Goal: Transaction & Acquisition: Obtain resource

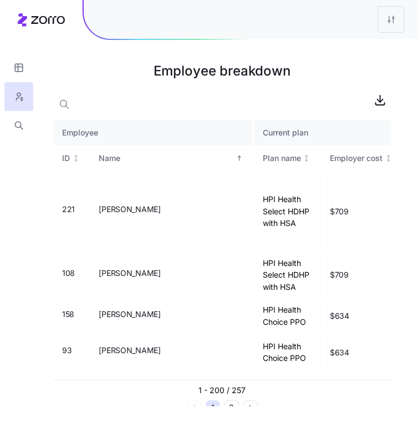
click at [307, 37] on div at bounding box center [251, 19] width 335 height 39
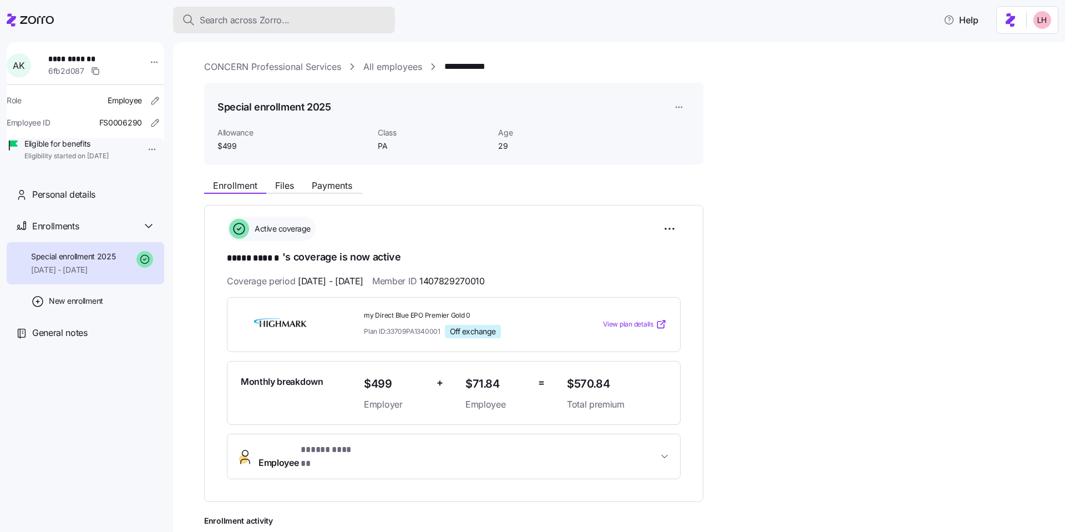
scroll to position [148, 0]
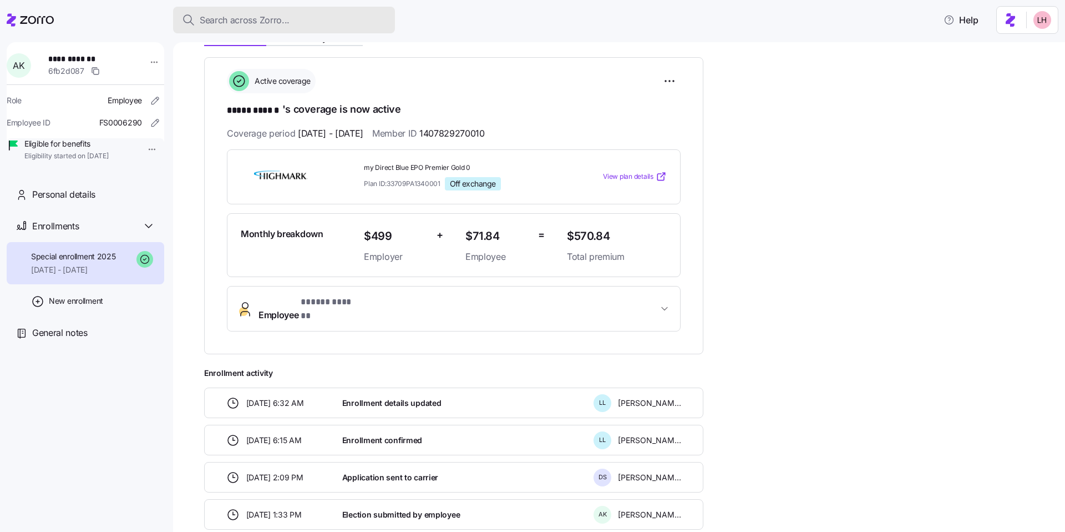
click at [252, 22] on span "Search across Zorro..." at bounding box center [245, 20] width 90 height 14
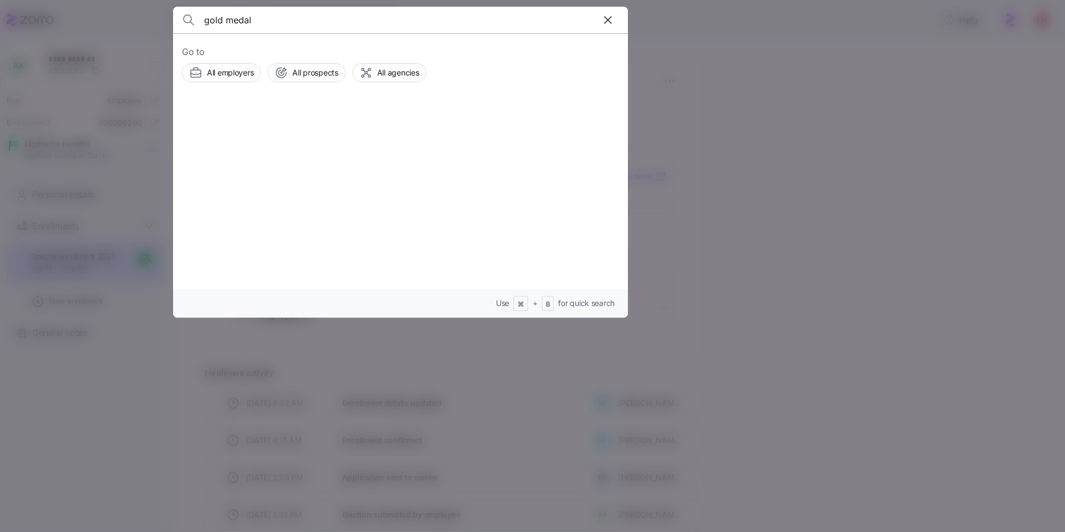
type input "gold medal"
click at [325, 125] on span "Gold Medal Environmental" at bounding box center [331, 127] width 108 height 14
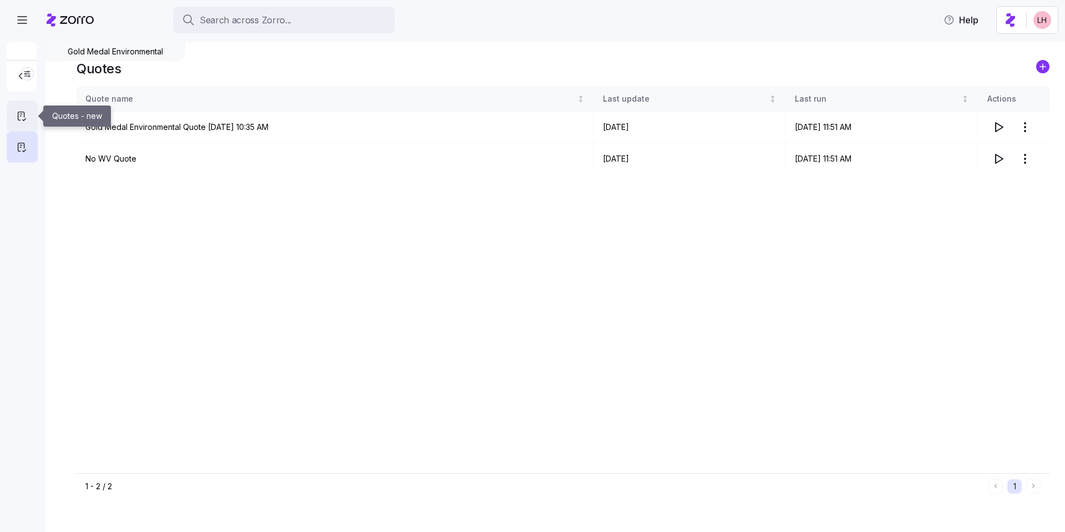
click at [24, 109] on icon at bounding box center [22, 115] width 12 height 13
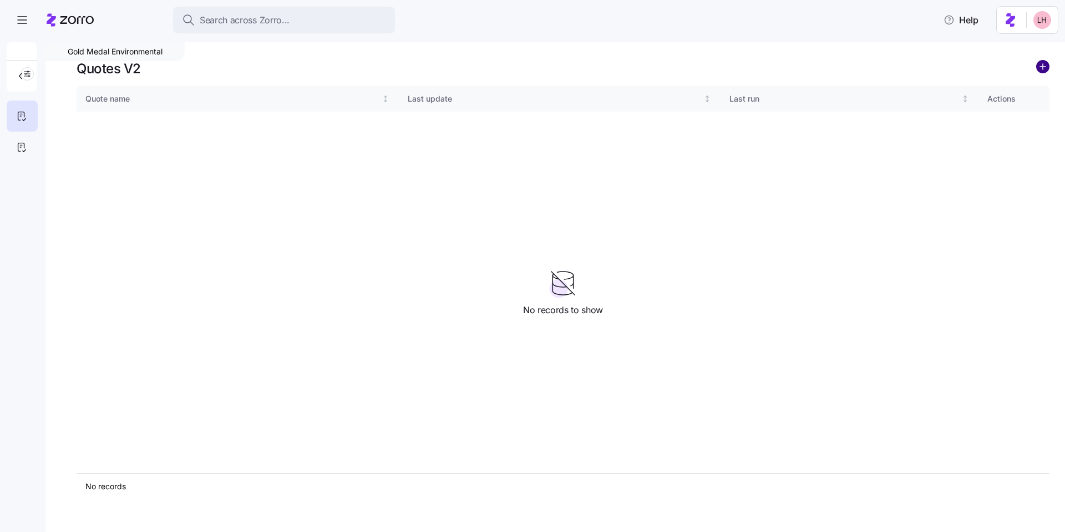
click at [1046, 70] on circle "add icon" at bounding box center [1043, 66] width 12 height 12
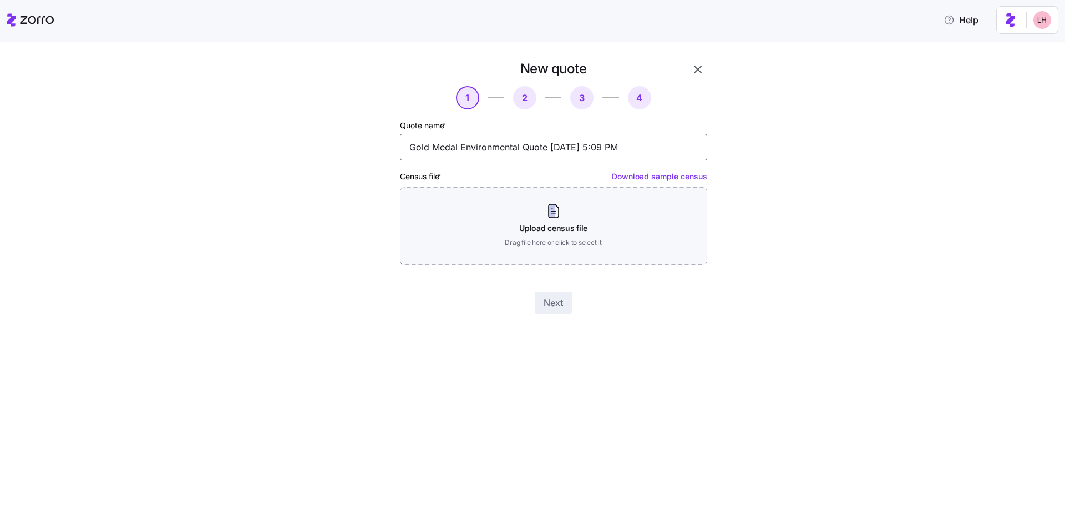
click at [547, 143] on input "Gold Medal Environmental Quote 09/15/2025 5:09 PM" at bounding box center [553, 147] width 307 height 27
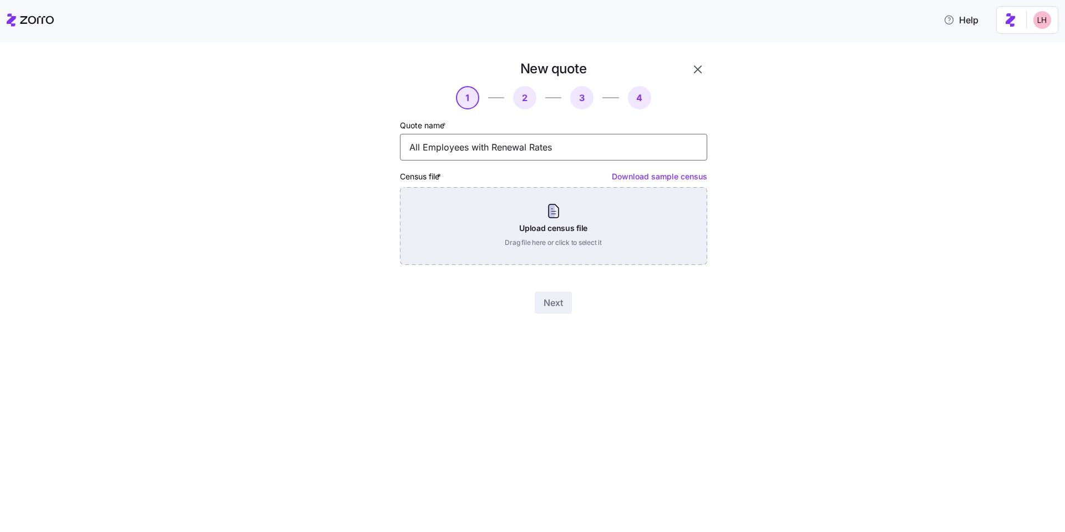
type input "All Employees with Renewal Rates"
click at [632, 228] on div "Upload census file Drag file here or click to select it" at bounding box center [553, 226] width 307 height 78
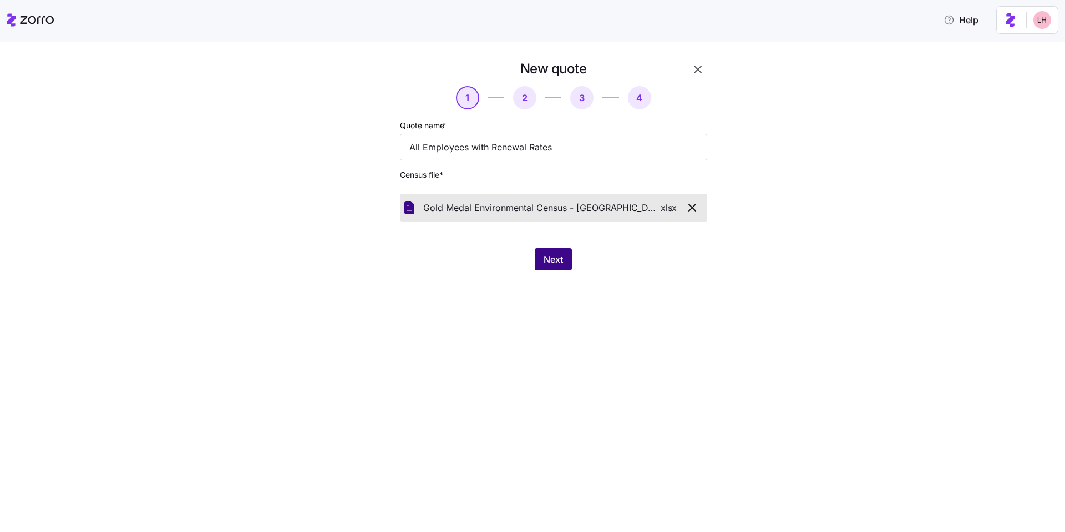
click at [544, 260] on span "Next" at bounding box center [553, 258] width 19 height 13
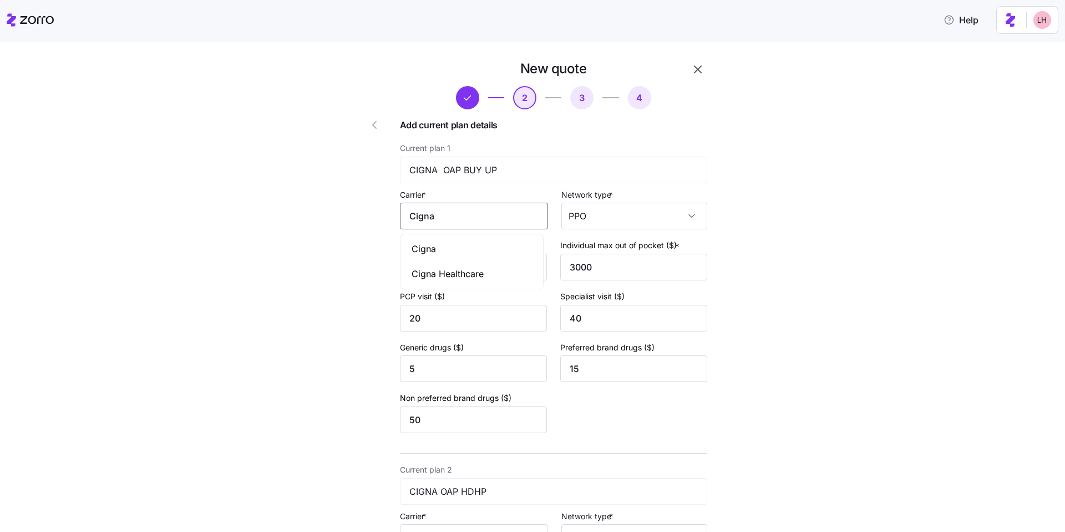
click at [494, 216] on input "Cigna" at bounding box center [474, 216] width 148 height 27
click at [468, 246] on div "Cigna" at bounding box center [472, 248] width 139 height 25
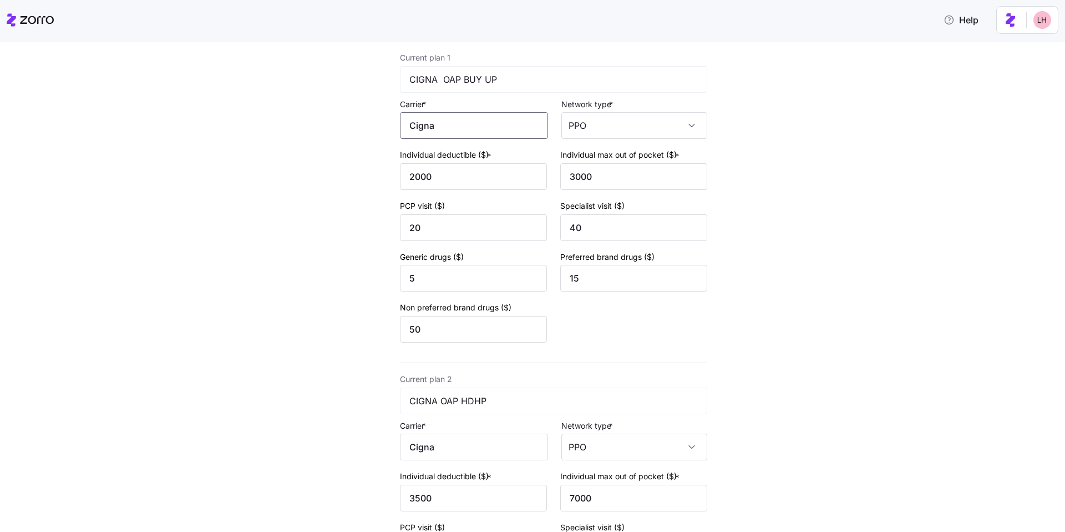
scroll to position [220, 0]
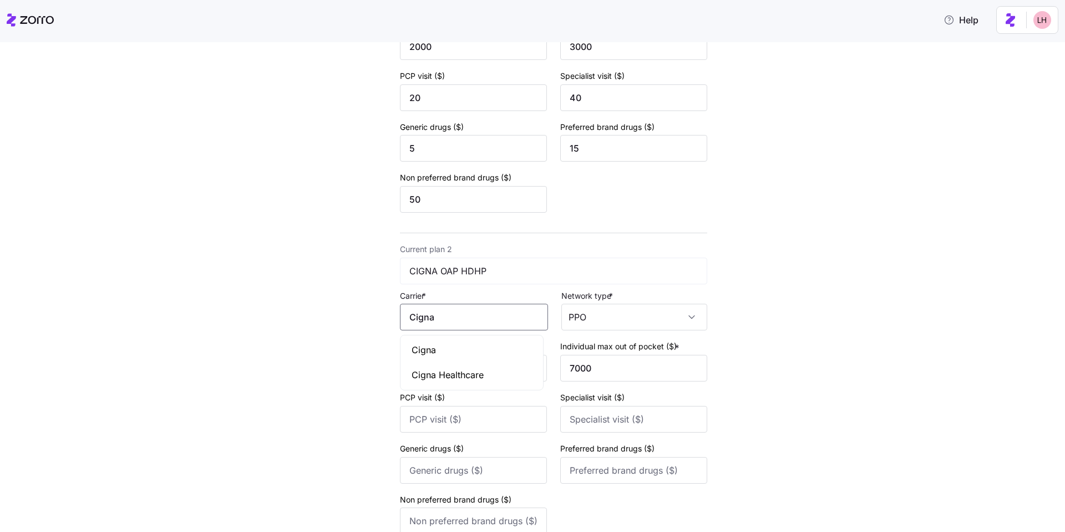
click at [485, 316] on input "Cigna" at bounding box center [474, 317] width 148 height 27
drag, startPoint x: 472, startPoint y: 341, endPoint x: 506, endPoint y: 302, distance: 51.5
click at [472, 341] on div "Cigna" at bounding box center [472, 349] width 139 height 25
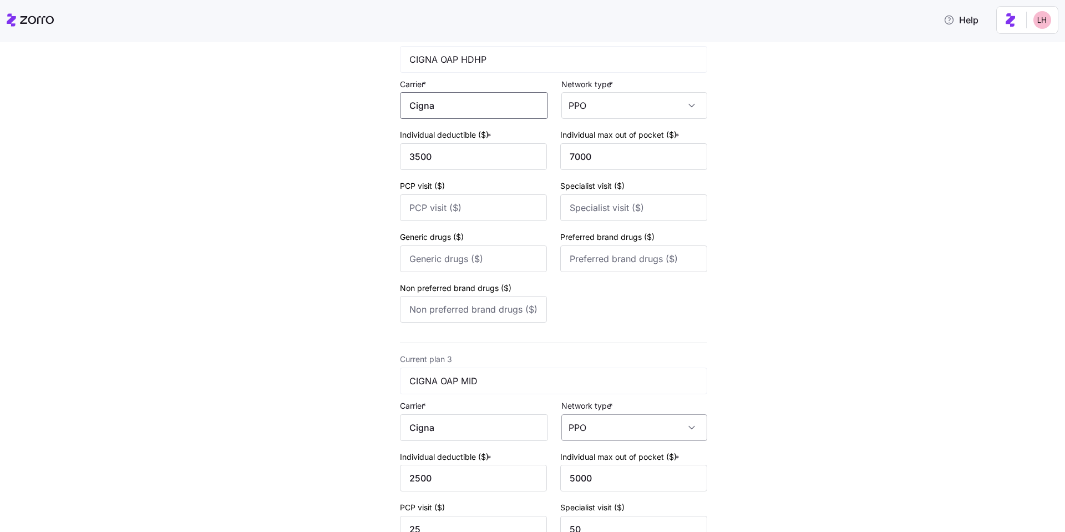
scroll to position [653, 0]
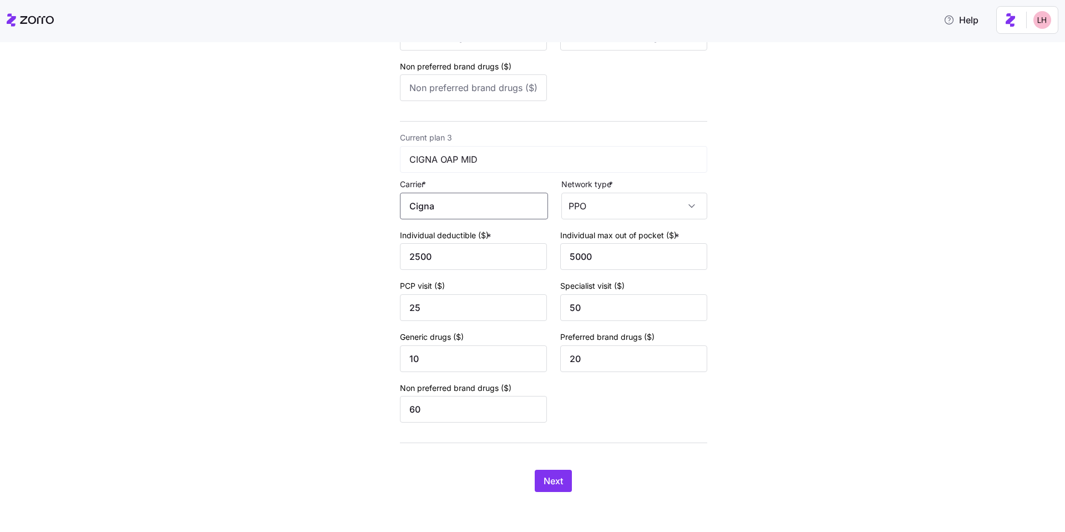
click at [449, 211] on input "Cigna" at bounding box center [474, 206] width 148 height 27
click at [451, 247] on div "Cigna" at bounding box center [472, 238] width 139 height 25
click at [568, 486] on button "Next" at bounding box center [553, 480] width 37 height 22
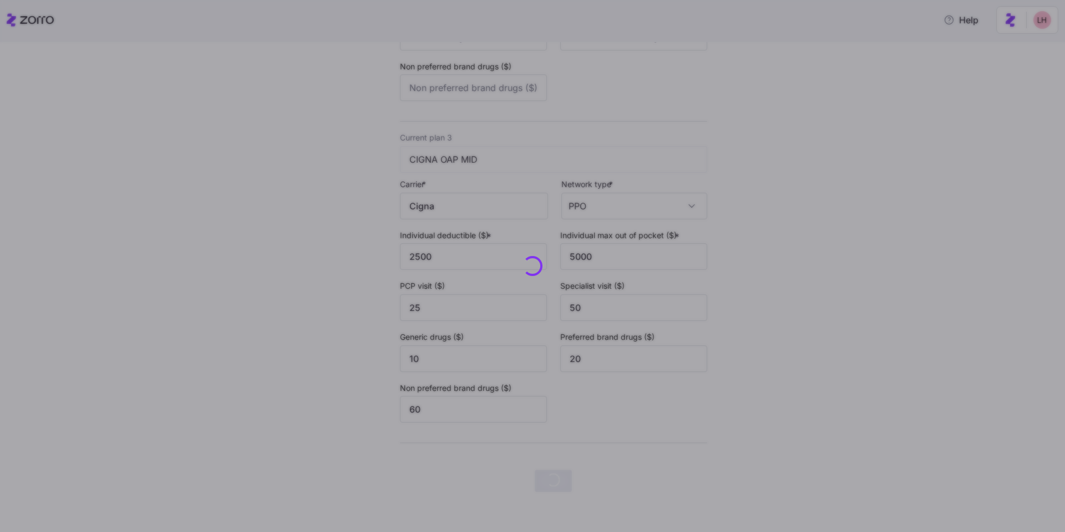
scroll to position [0, 0]
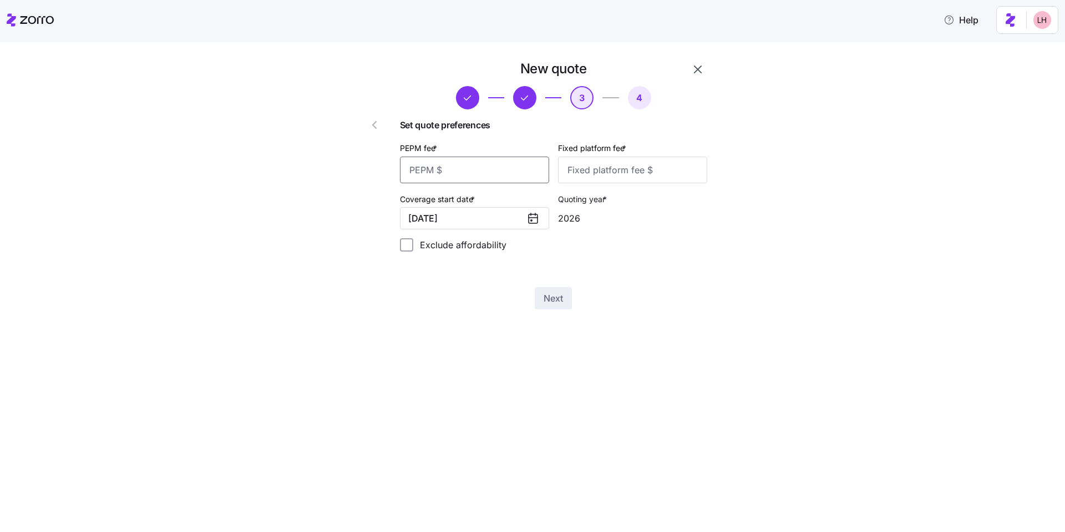
click at [479, 168] on input "PEPM fee *" at bounding box center [474, 169] width 149 height 27
type input "70"
type input "100"
click at [555, 300] on span "Next" at bounding box center [553, 297] width 19 height 13
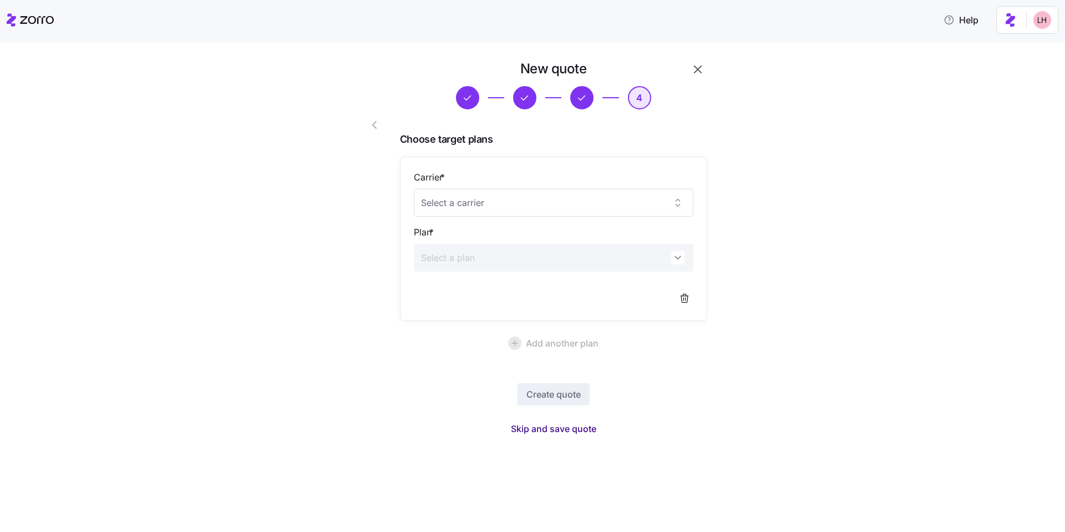
click at [577, 427] on span "Skip and save quote" at bounding box center [553, 428] width 85 height 13
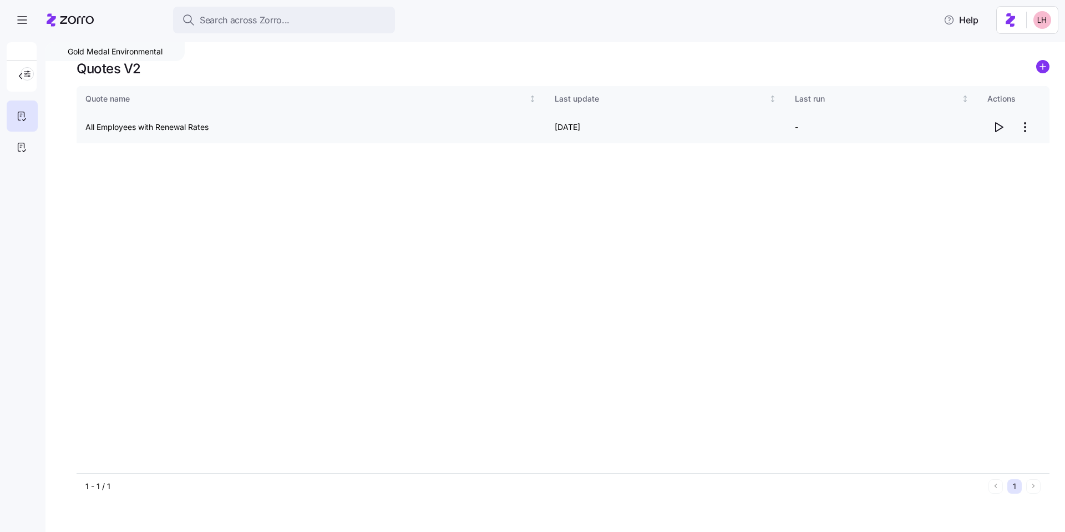
click at [997, 129] on icon "button" at bounding box center [998, 126] width 13 height 13
click at [1042, 69] on circle "add icon" at bounding box center [1043, 66] width 12 height 12
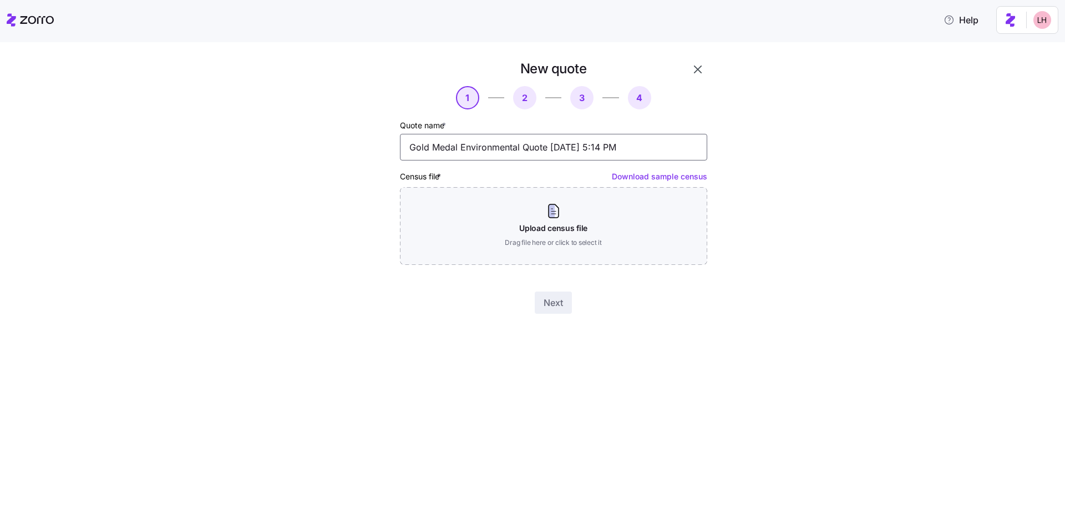
click at [562, 151] on input "Gold Medal Environmental Quote 09/15/2025 5:14 PM" at bounding box center [553, 147] width 307 height 27
click at [442, 143] on input "No WV renewal rates" at bounding box center [553, 147] width 307 height 27
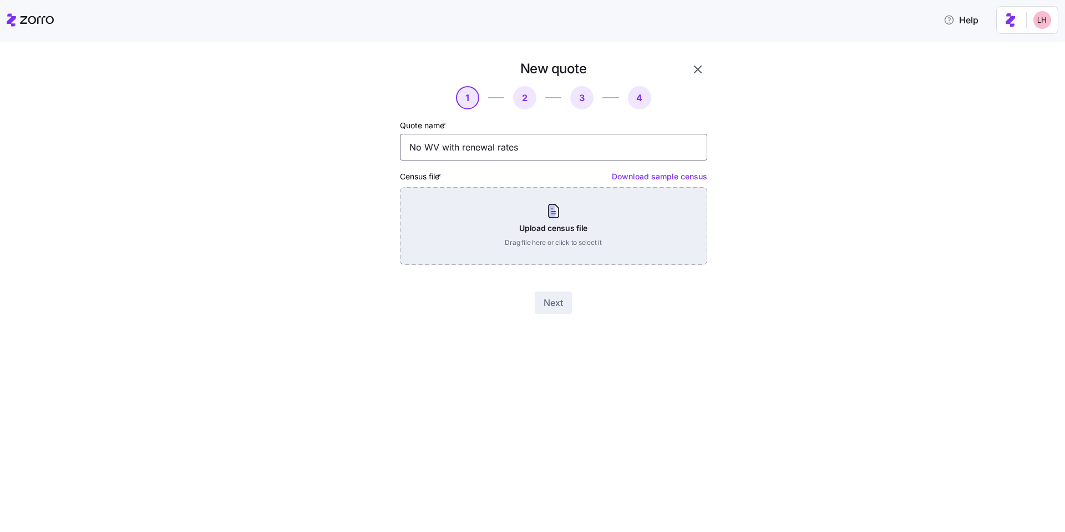
type input "No WV with renewal rates"
click at [543, 227] on div "Upload census file Drag file here or click to select it" at bounding box center [553, 226] width 307 height 78
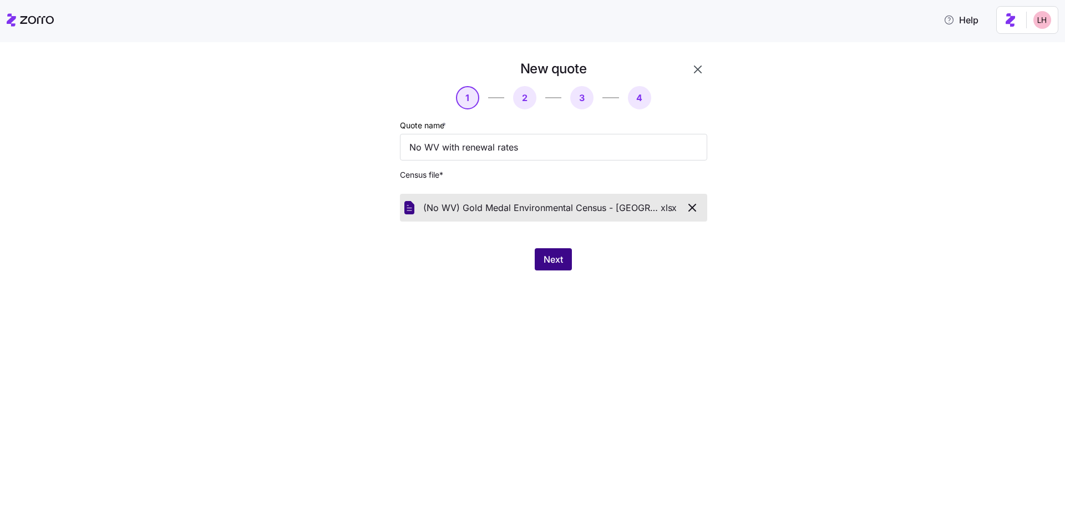
click at [553, 260] on span "Next" at bounding box center [553, 258] width 19 height 13
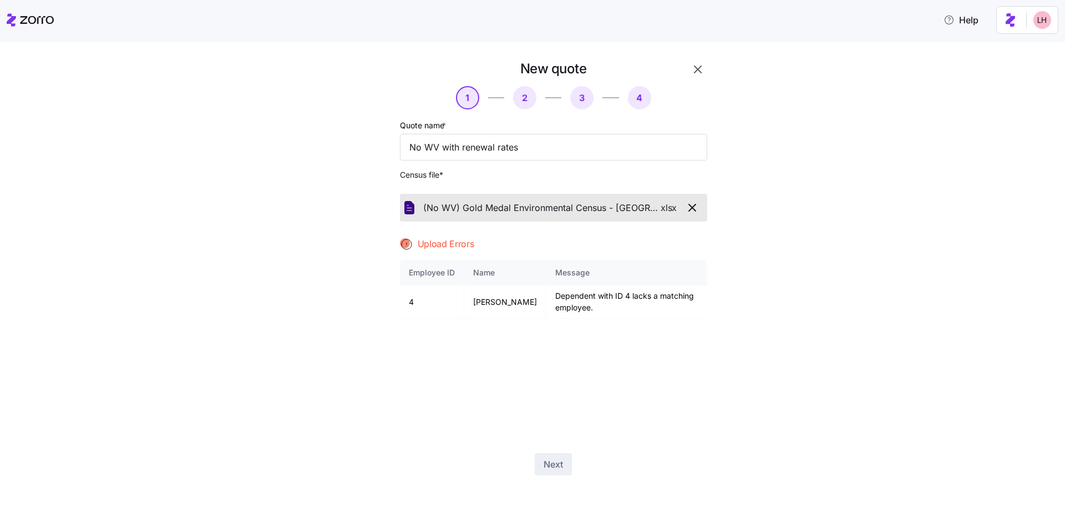
click at [695, 209] on icon "button" at bounding box center [692, 207] width 13 height 13
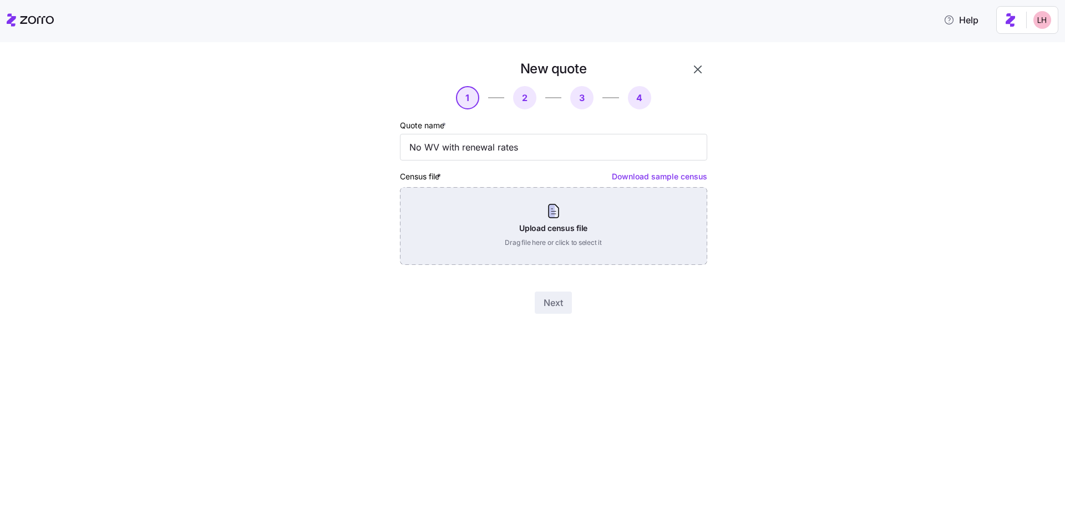
click at [625, 233] on div "Upload census file Drag file here or click to select it" at bounding box center [553, 226] width 307 height 78
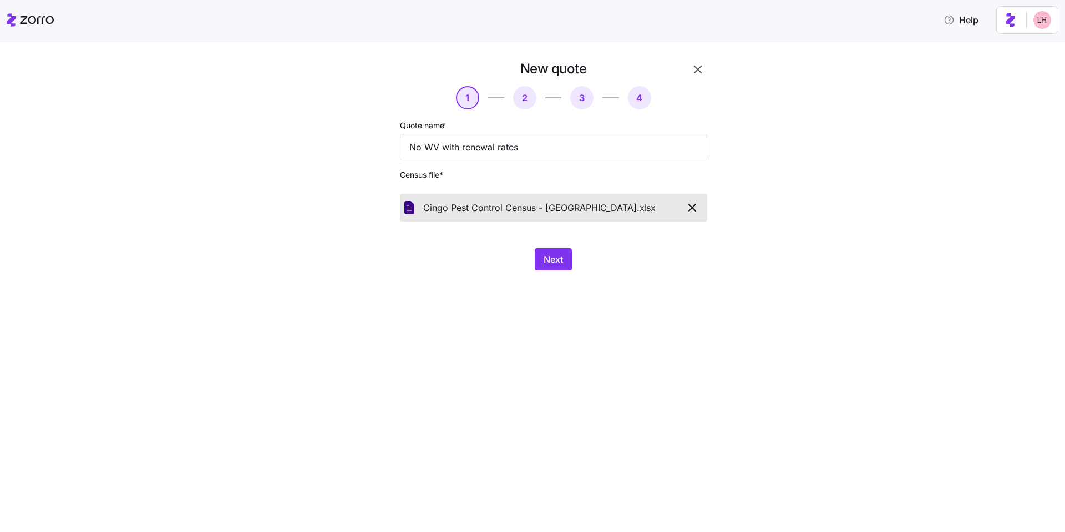
click at [695, 207] on icon "button" at bounding box center [692, 207] width 13 height 13
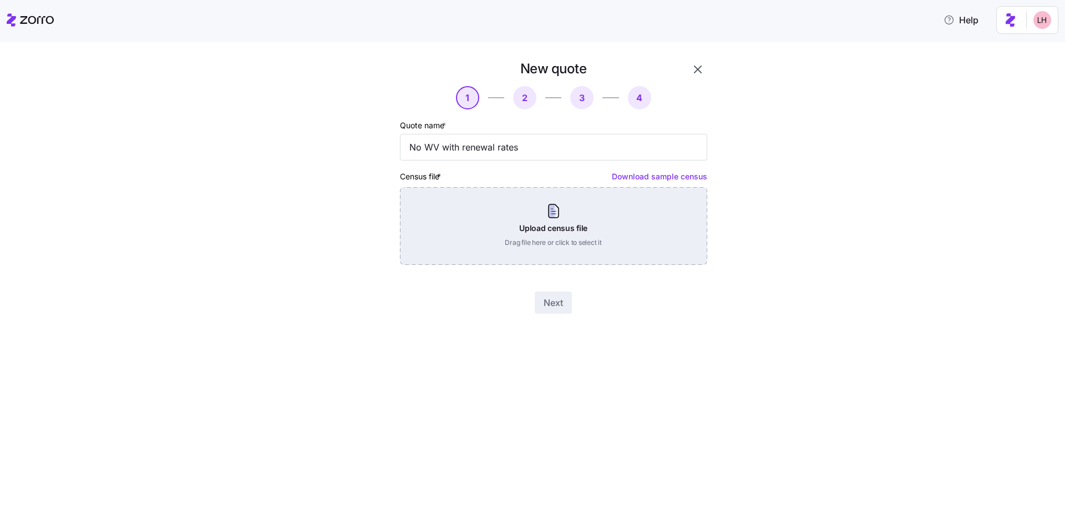
click at [584, 209] on div "Upload census file Drag file here or click to select it" at bounding box center [553, 226] width 307 height 78
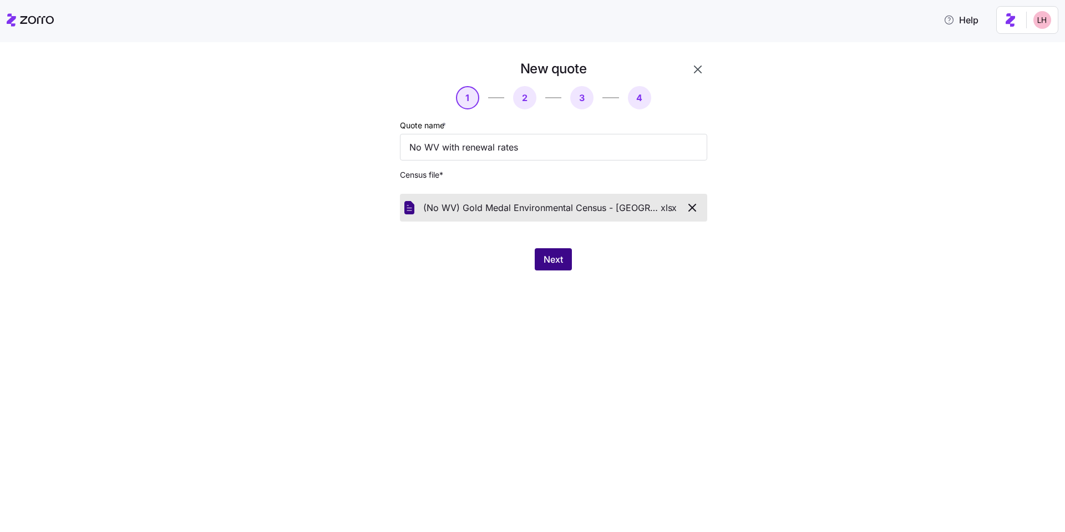
click at [565, 264] on button "Next" at bounding box center [553, 259] width 37 height 22
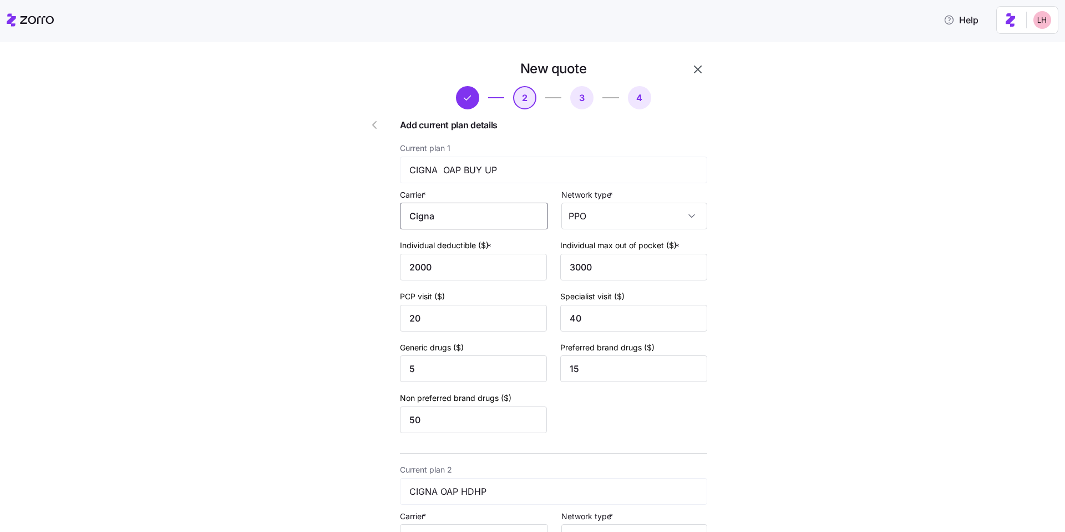
click at [471, 223] on input "Cigna" at bounding box center [474, 216] width 148 height 27
click at [462, 242] on div "Cigna" at bounding box center [472, 248] width 139 height 25
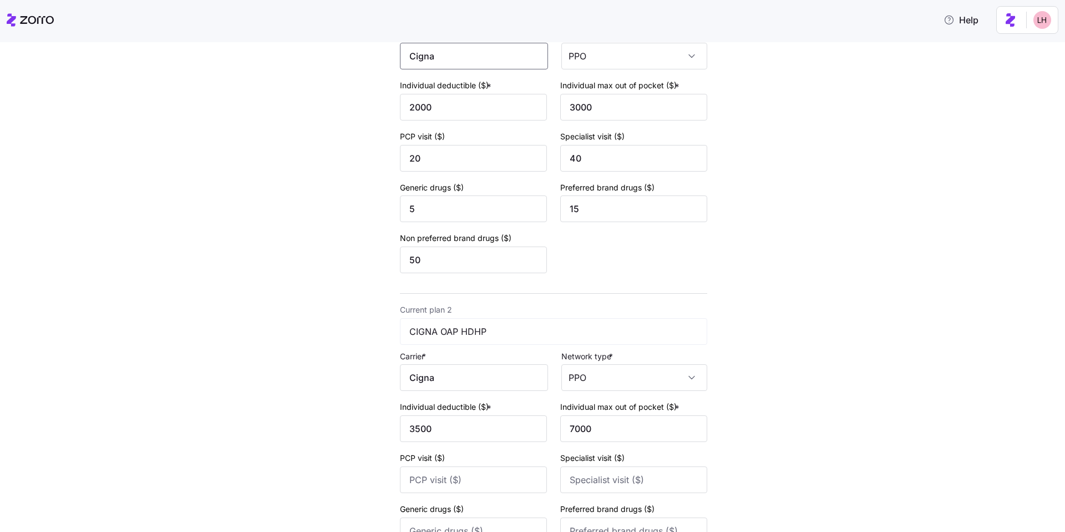
scroll to position [237, 0]
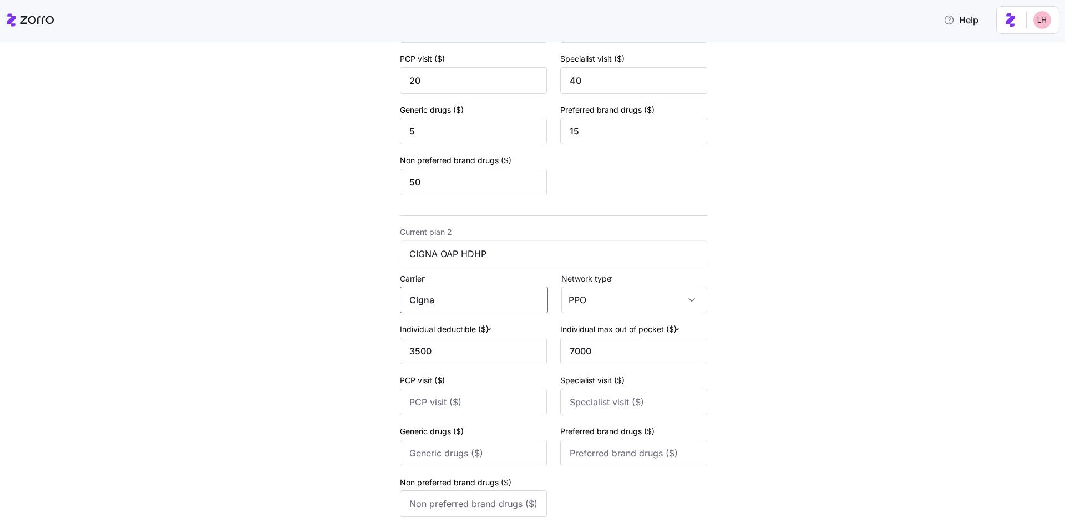
click at [463, 296] on input "Cigna" at bounding box center [474, 299] width 148 height 27
click at [465, 322] on div "Cigna" at bounding box center [472, 332] width 139 height 25
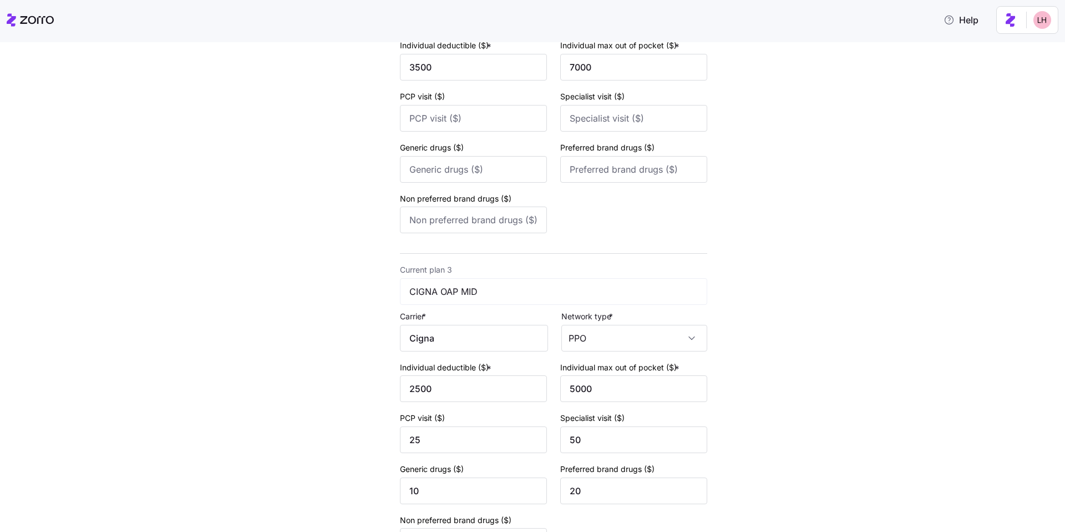
scroll to position [630, 0]
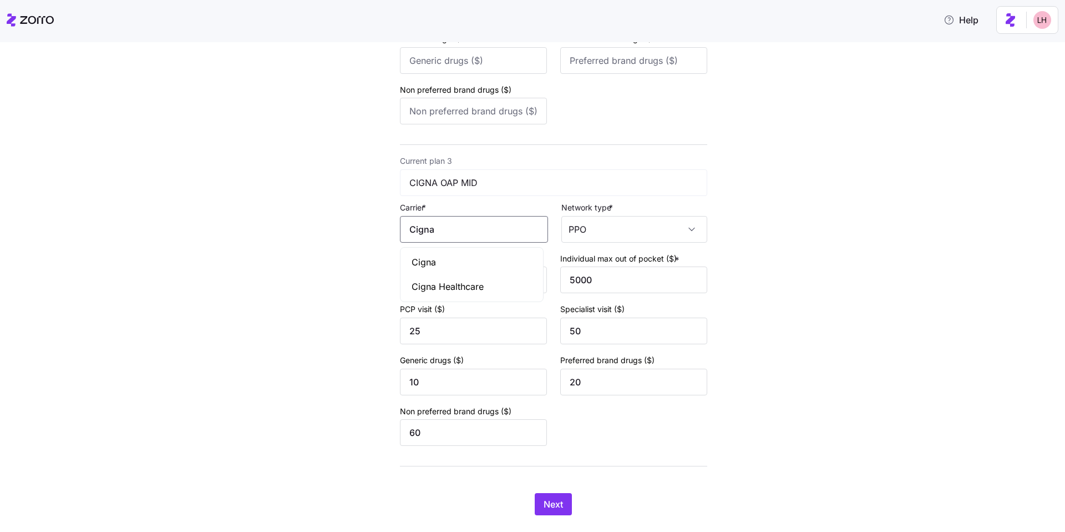
click at [456, 232] on input "Cigna" at bounding box center [474, 229] width 148 height 27
click at [468, 270] on div "Cigna" at bounding box center [472, 262] width 139 height 25
click at [559, 499] on button "Next" at bounding box center [553, 504] width 37 height 22
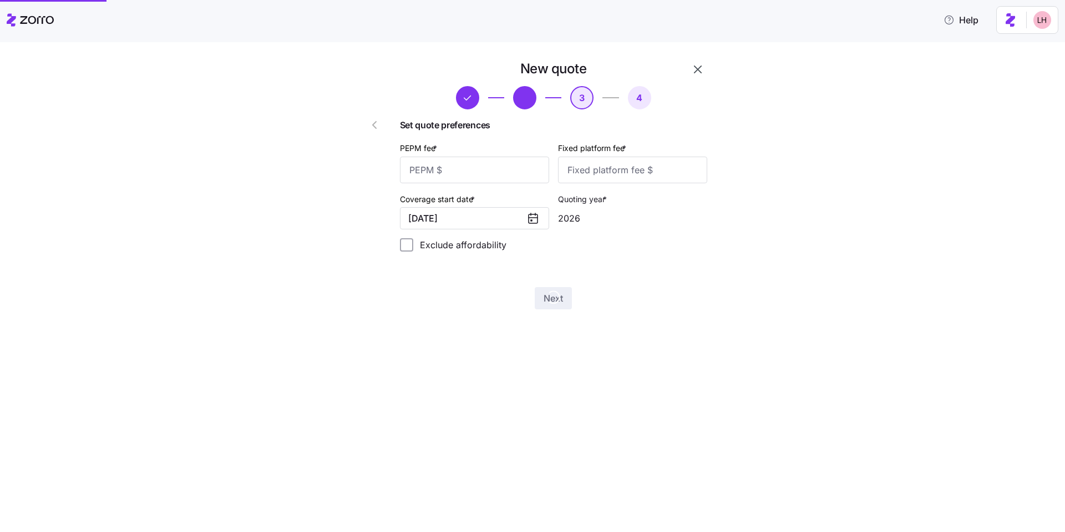
scroll to position [0, 0]
click at [503, 174] on input "PEPM fee *" at bounding box center [474, 169] width 149 height 27
type input "70"
click at [635, 176] on input "Fixed platform fee *" at bounding box center [632, 169] width 149 height 27
type input "100"
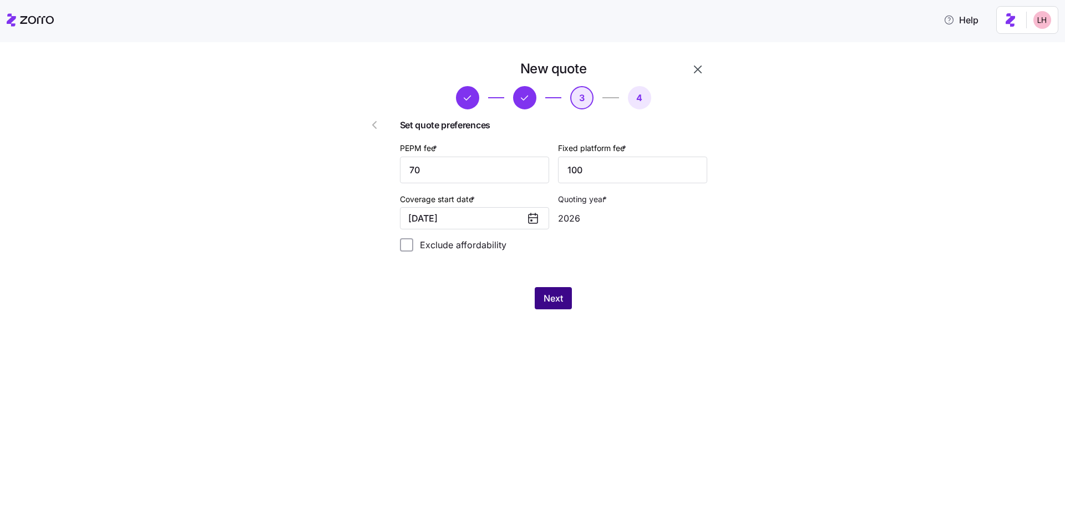
click at [562, 306] on button "Next" at bounding box center [553, 298] width 37 height 22
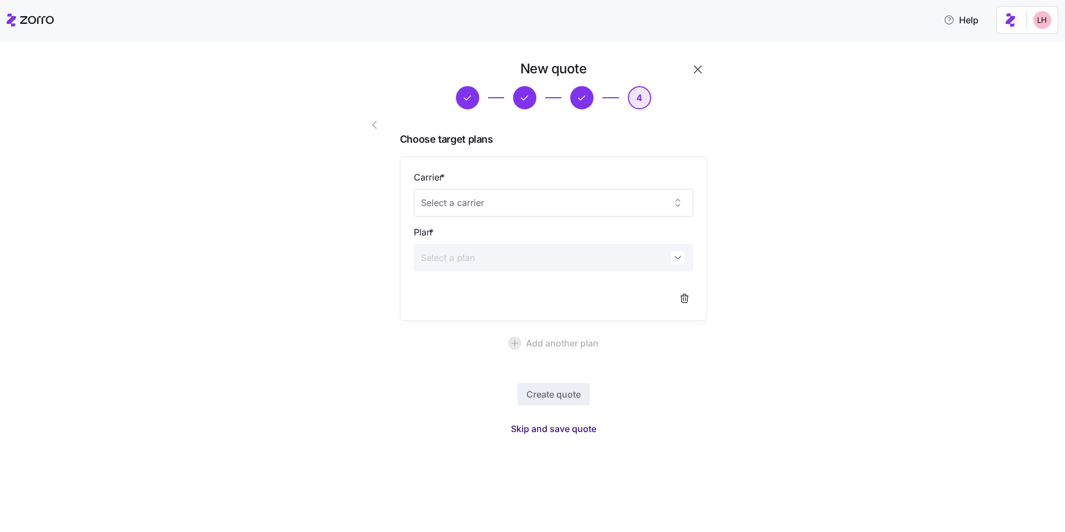
click at [575, 434] on span "Skip and save quote" at bounding box center [553, 428] width 85 height 13
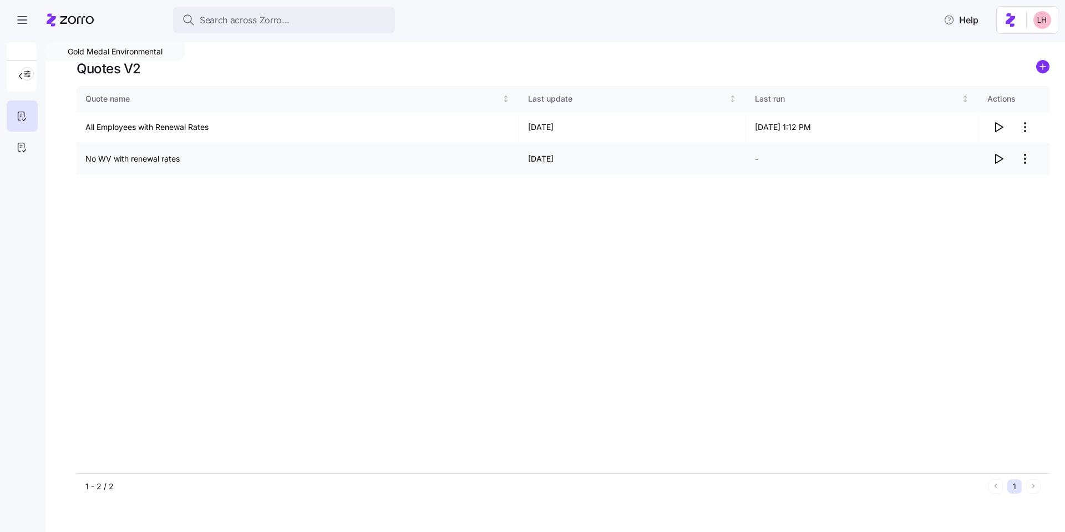
click at [999, 158] on icon "button" at bounding box center [998, 158] width 13 height 13
click at [998, 129] on icon "button" at bounding box center [998, 126] width 13 height 13
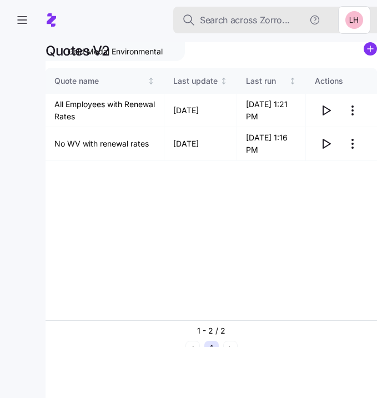
click at [245, 23] on span "Search across Zorro..." at bounding box center [245, 20] width 90 height 14
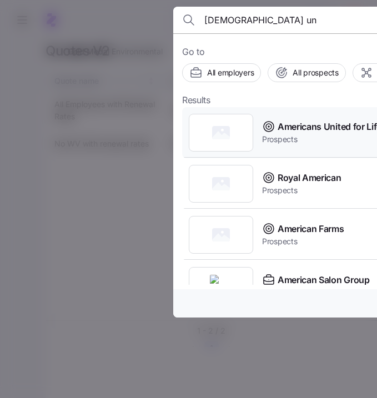
type input "americans un"
click at [316, 127] on span "Americans United for Life" at bounding box center [329, 127] width 104 height 14
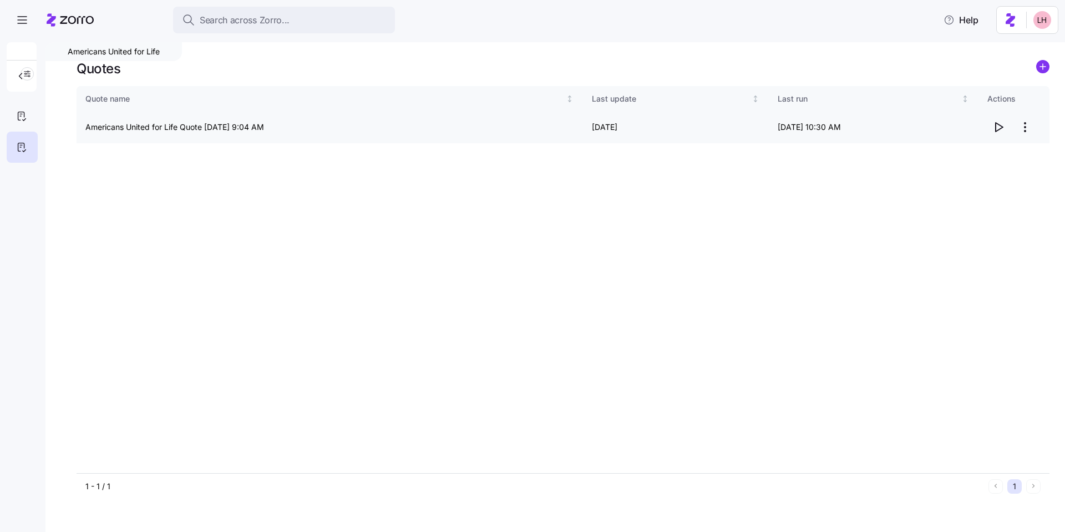
click at [1000, 132] on icon "button" at bounding box center [998, 126] width 13 height 13
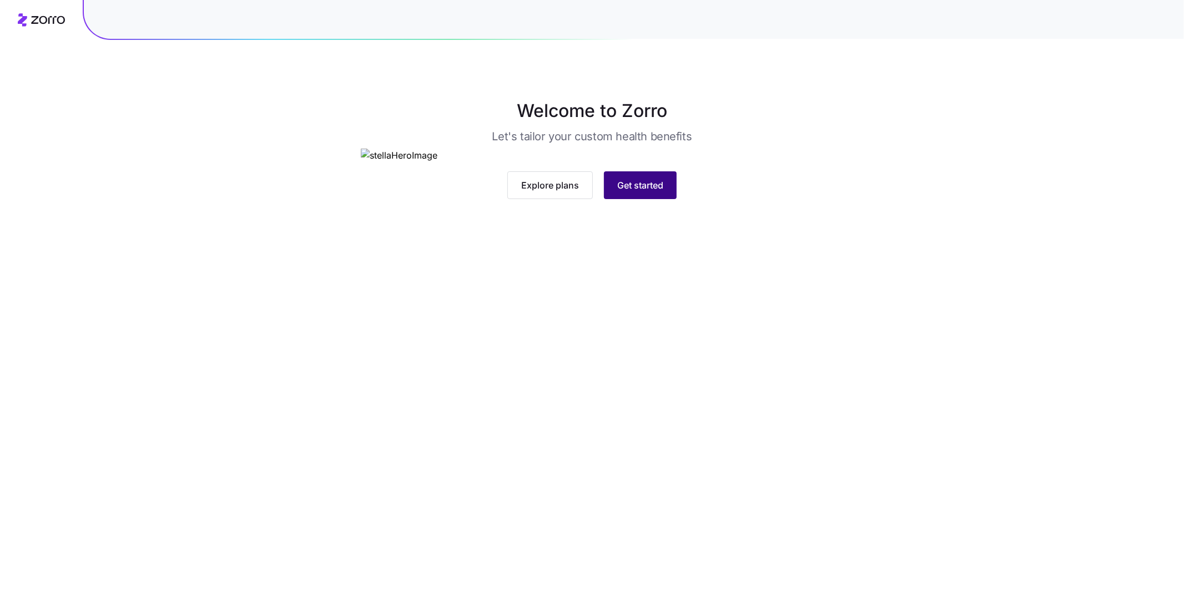
click at [671, 199] on button "Get started" at bounding box center [640, 185] width 73 height 28
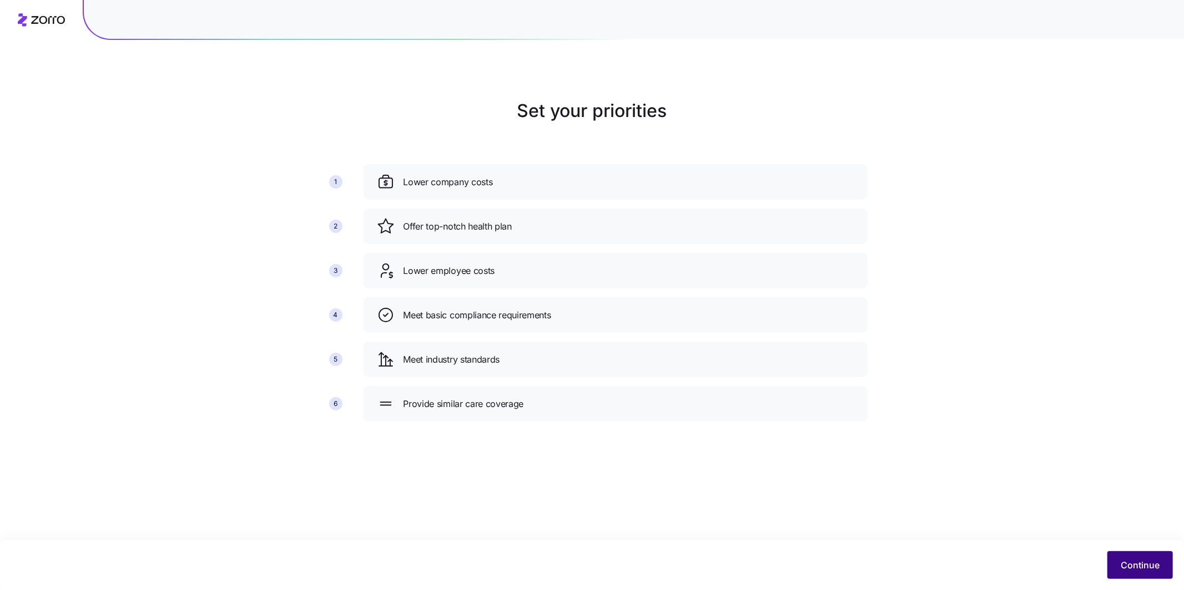
click at [1126, 554] on button "Continue" at bounding box center [1139, 566] width 65 height 28
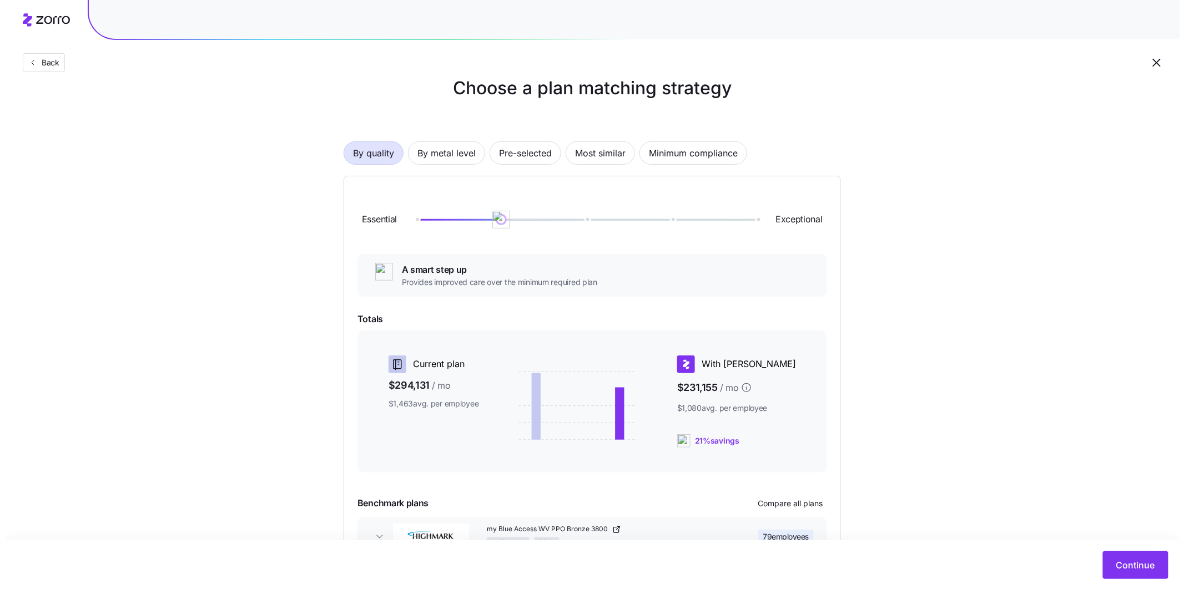
scroll to position [20, 0]
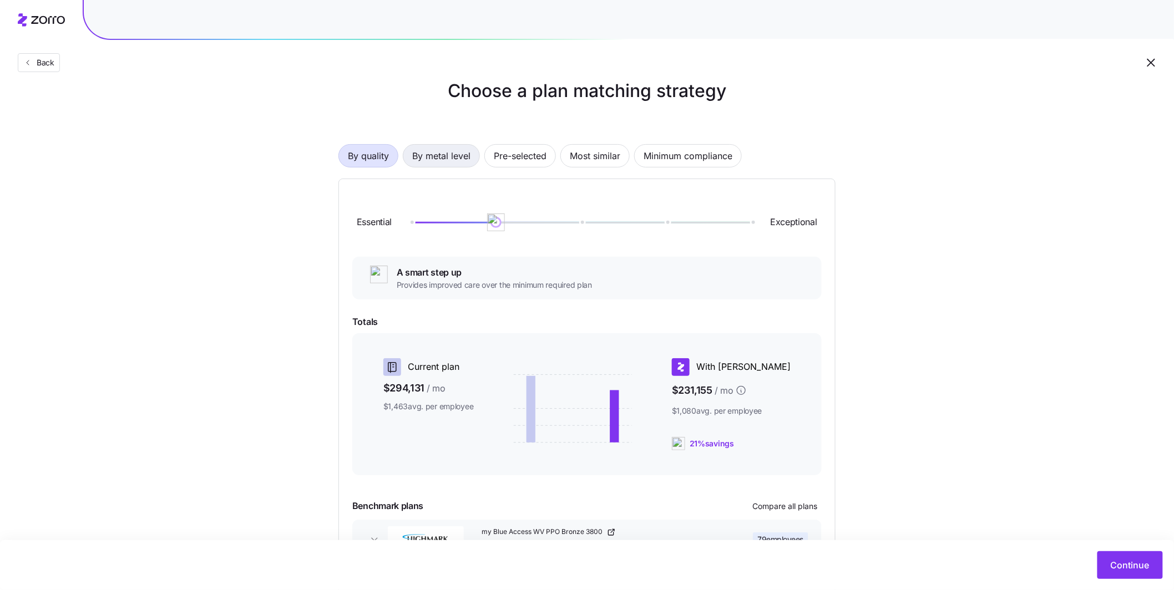
click at [442, 155] on span "By metal level" at bounding box center [441, 156] width 58 height 22
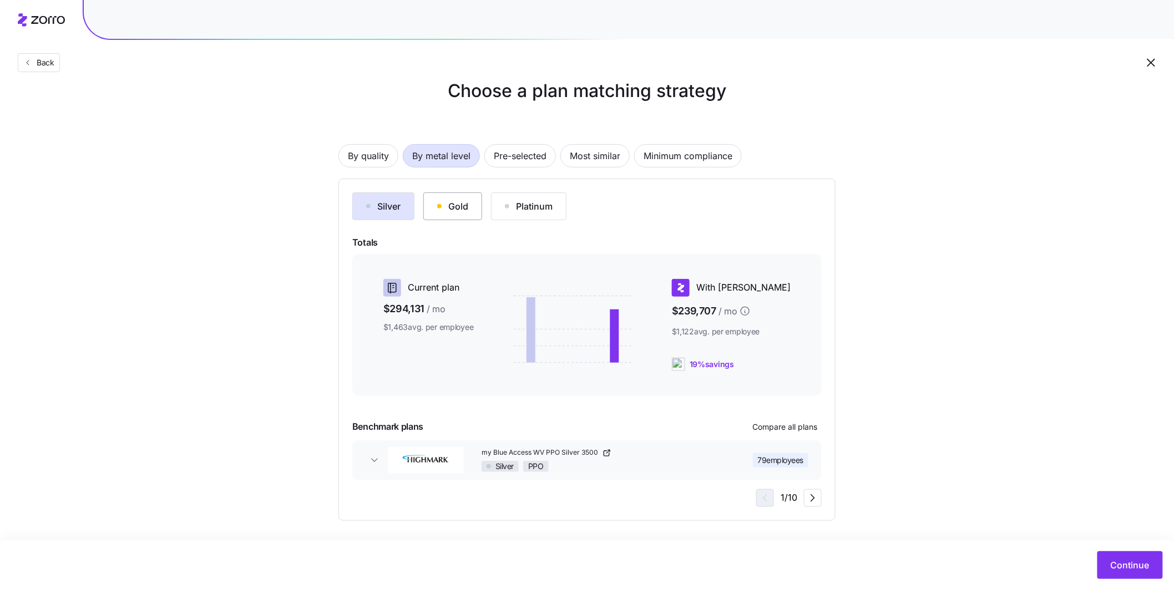
click at [468, 212] on div "Gold" at bounding box center [452, 206] width 31 height 13
click at [598, 456] on span "my Blue Access WV PPO Standard Gold 1500" at bounding box center [554, 452] width 144 height 9
click at [798, 457] on span "79 employees" at bounding box center [781, 460] width 46 height 11
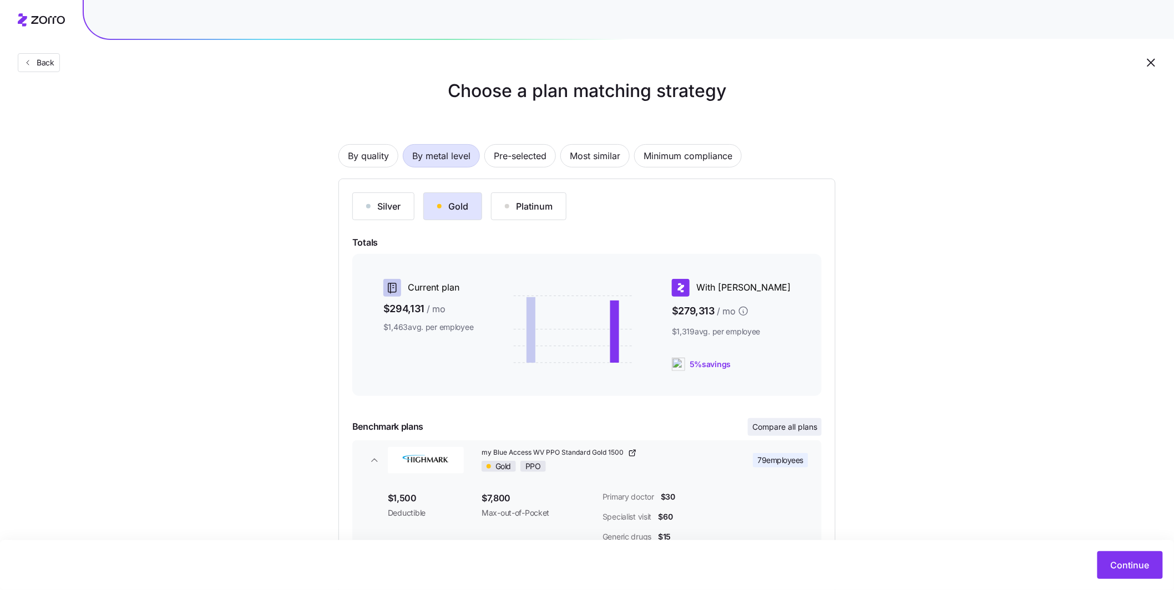
click at [798, 434] on button "Compare all plans" at bounding box center [785, 427] width 74 height 18
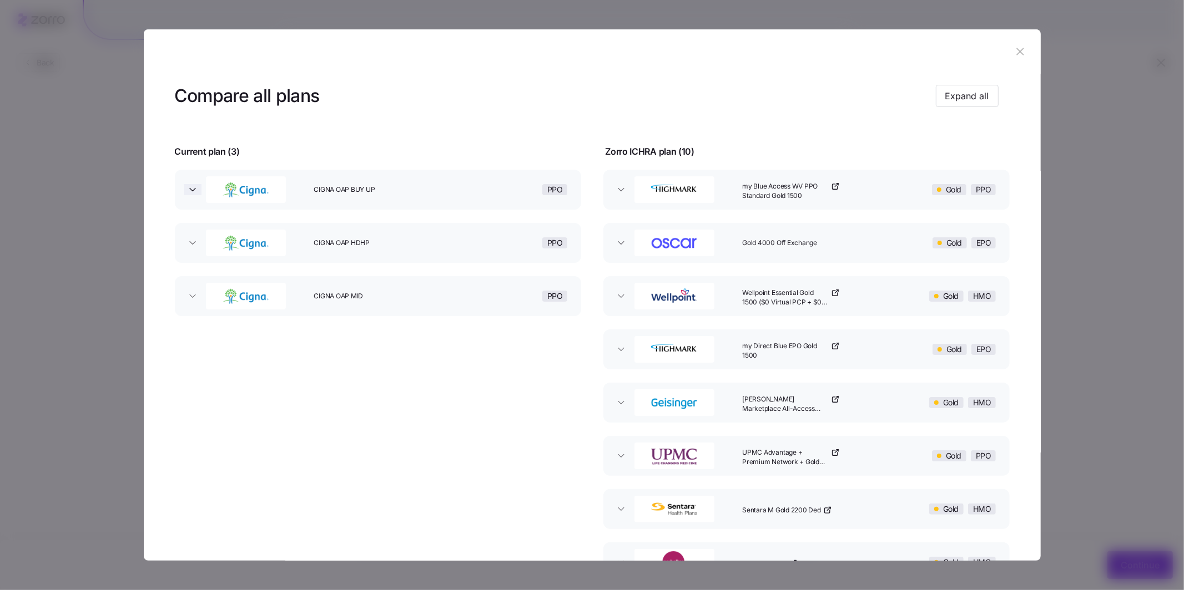
click at [197, 191] on icon "button" at bounding box center [192, 189] width 11 height 11
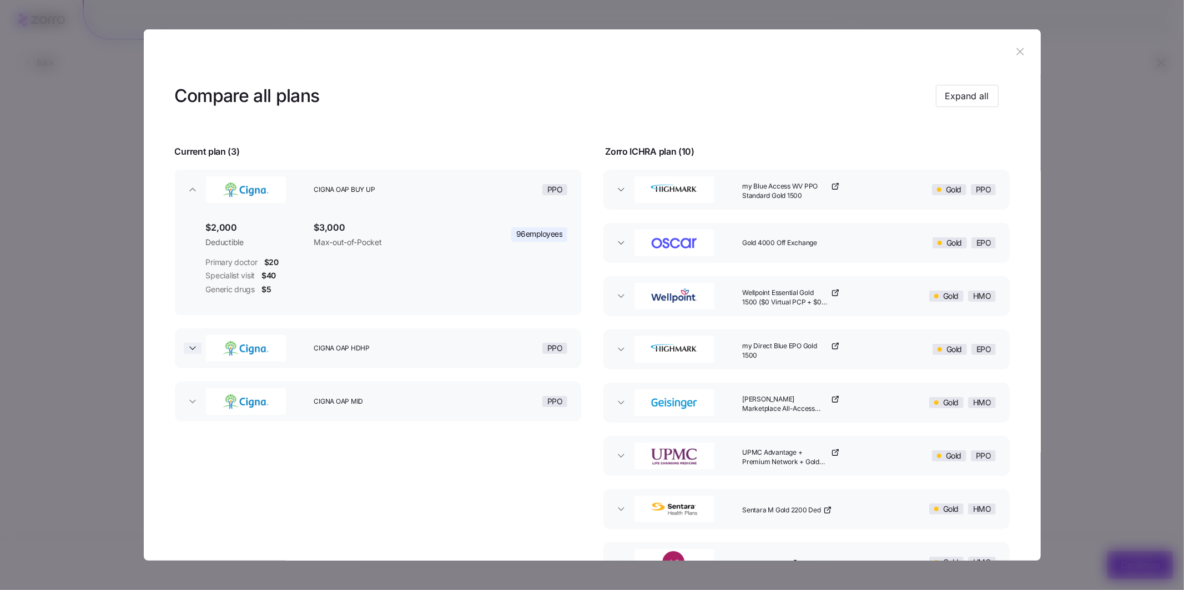
click at [199, 352] on span "button" at bounding box center [193, 348] width 18 height 11
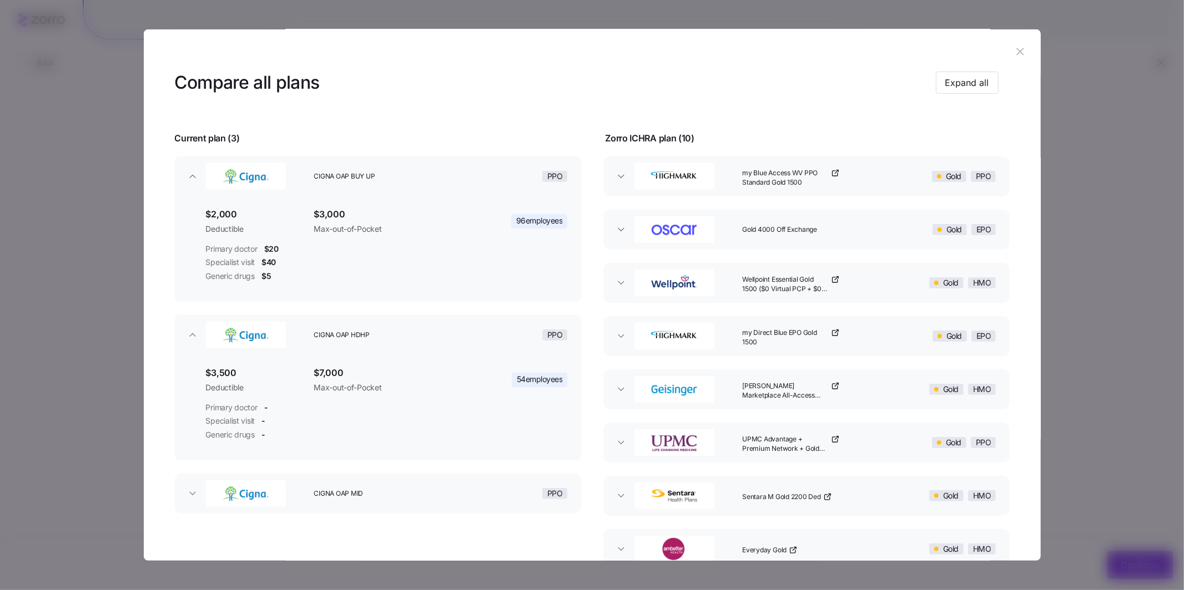
scroll to position [24, 0]
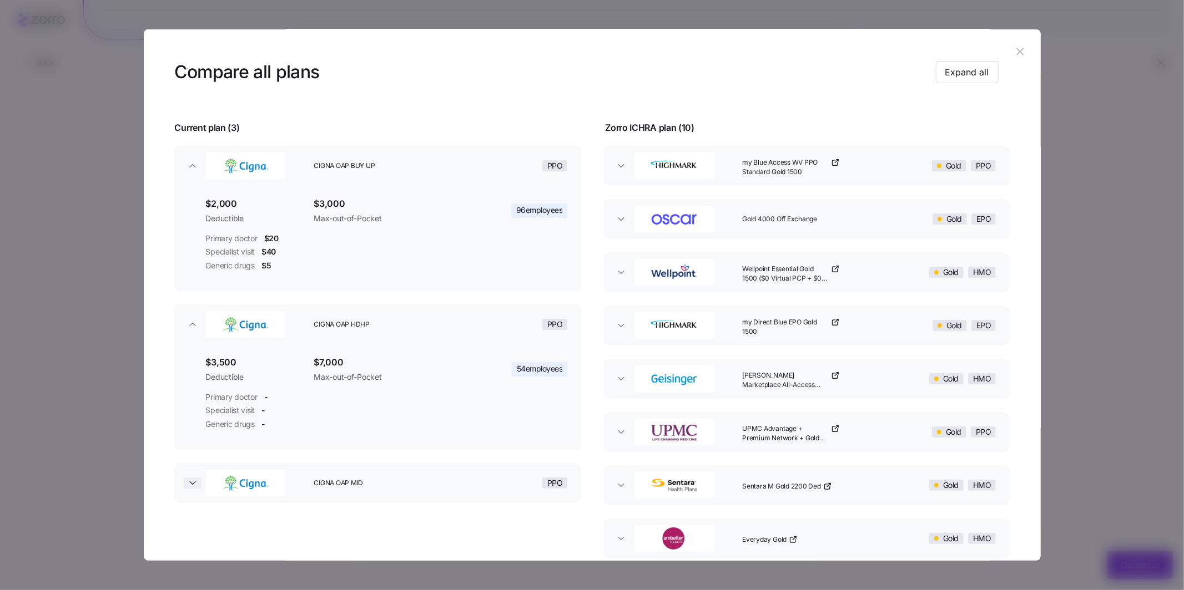
click at [193, 481] on icon "button" at bounding box center [192, 483] width 11 height 11
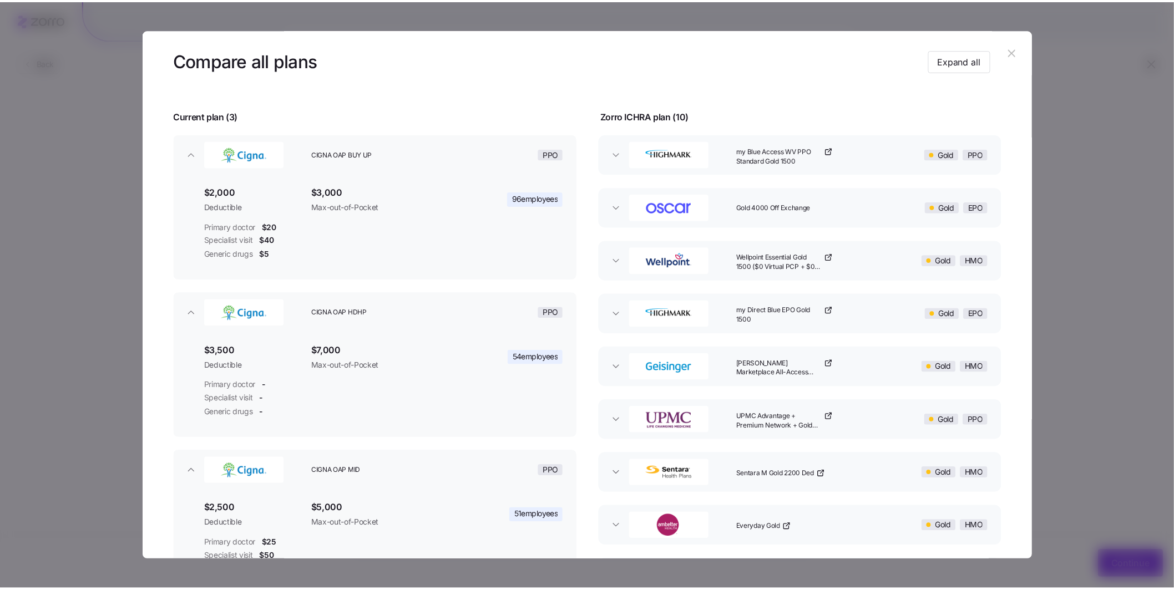
scroll to position [36, 0]
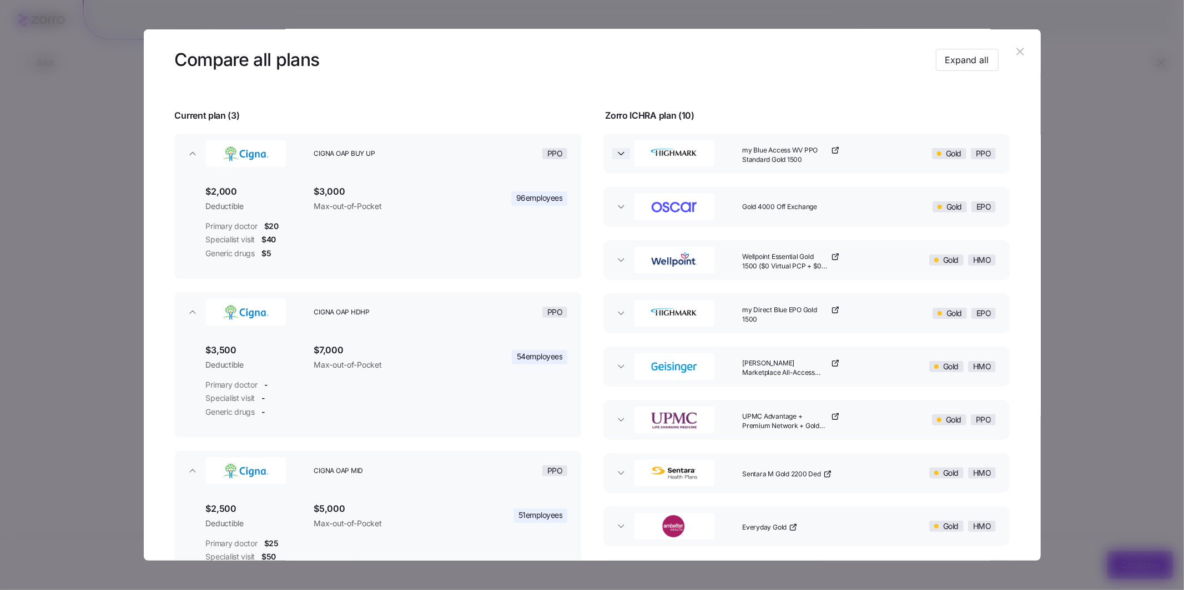
click at [625, 151] on span "button" at bounding box center [621, 153] width 18 height 11
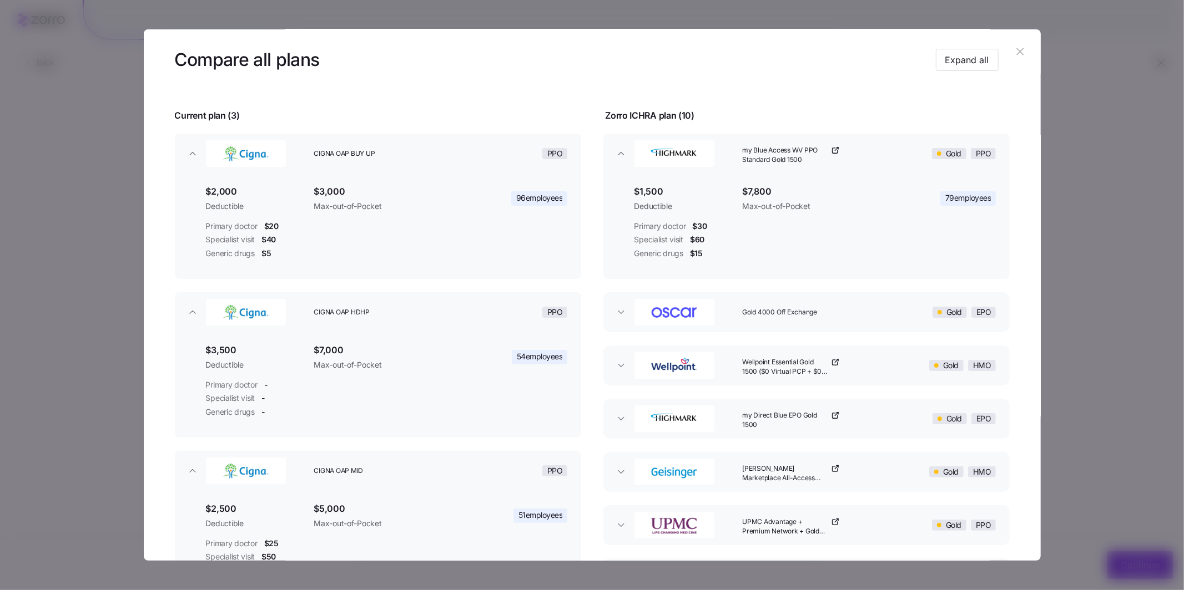
click at [1017, 53] on icon "button" at bounding box center [1020, 51] width 7 height 7
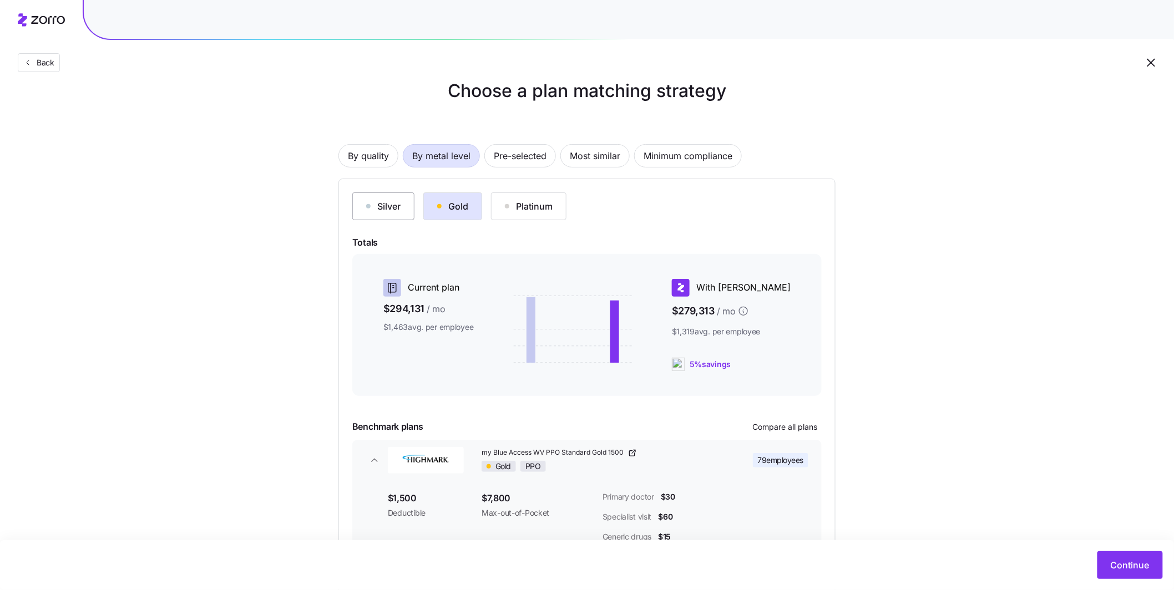
click at [405, 218] on button "Silver" at bounding box center [383, 207] width 62 height 28
click at [444, 211] on div "Gold" at bounding box center [452, 206] width 31 height 13
click at [610, 164] on span "Most similar" at bounding box center [595, 156] width 50 height 22
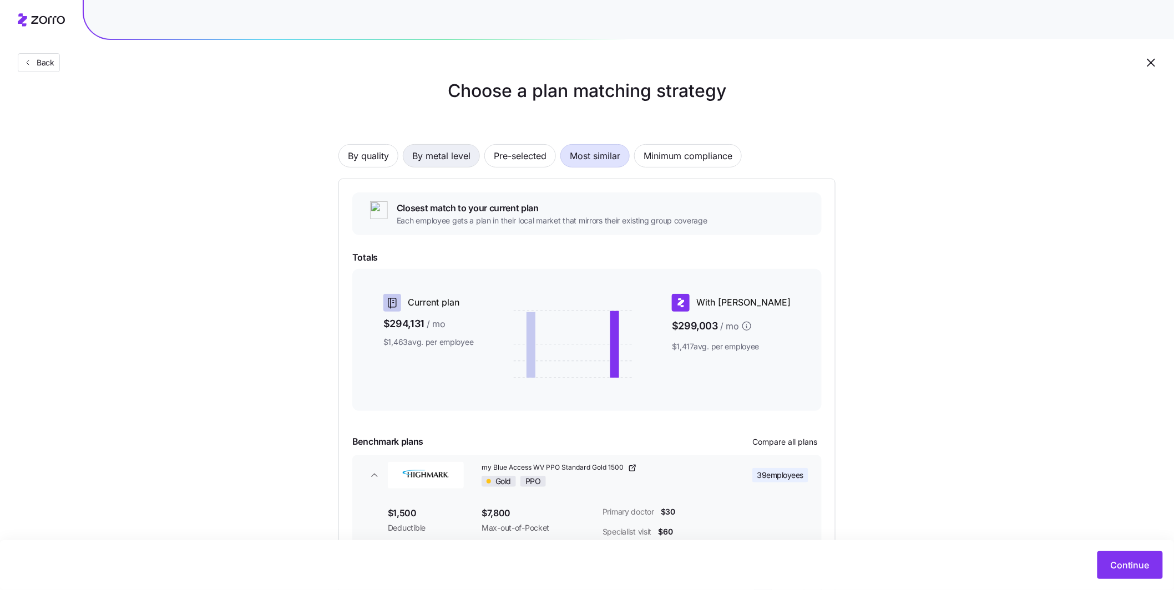
click at [455, 160] on span "By metal level" at bounding box center [441, 156] width 58 height 22
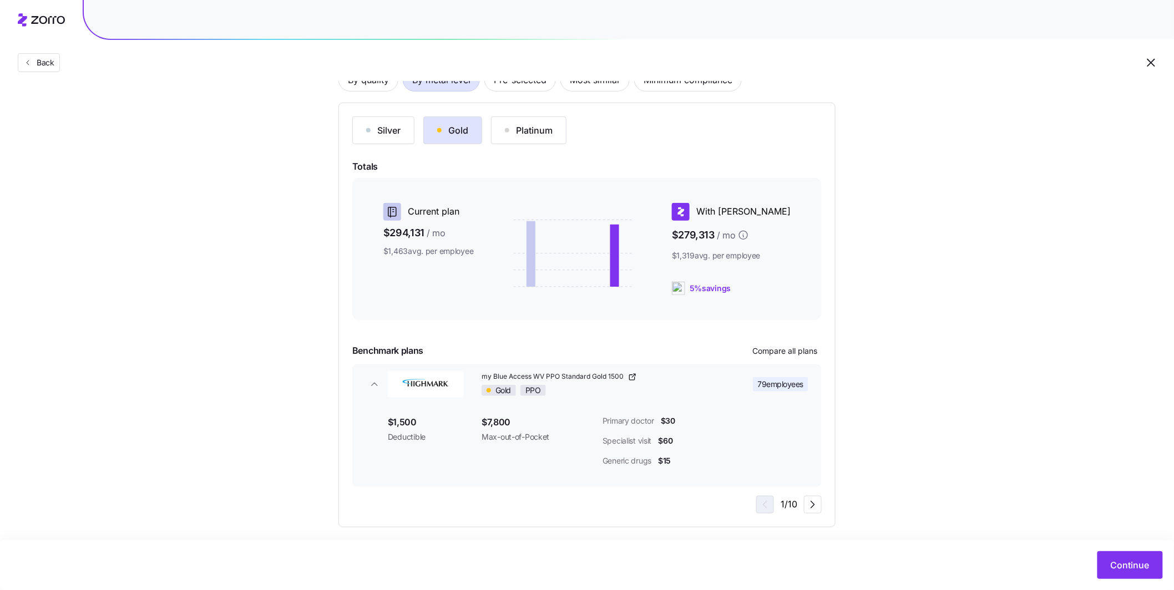
scroll to position [87, 0]
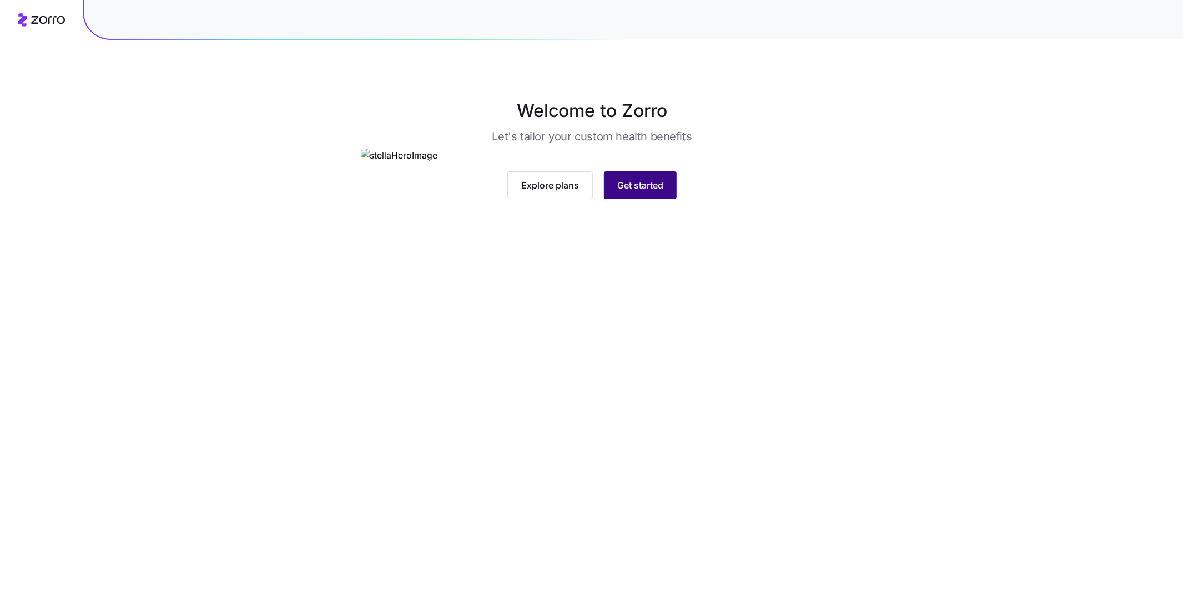
click at [646, 192] on span "Get started" at bounding box center [640, 185] width 46 height 13
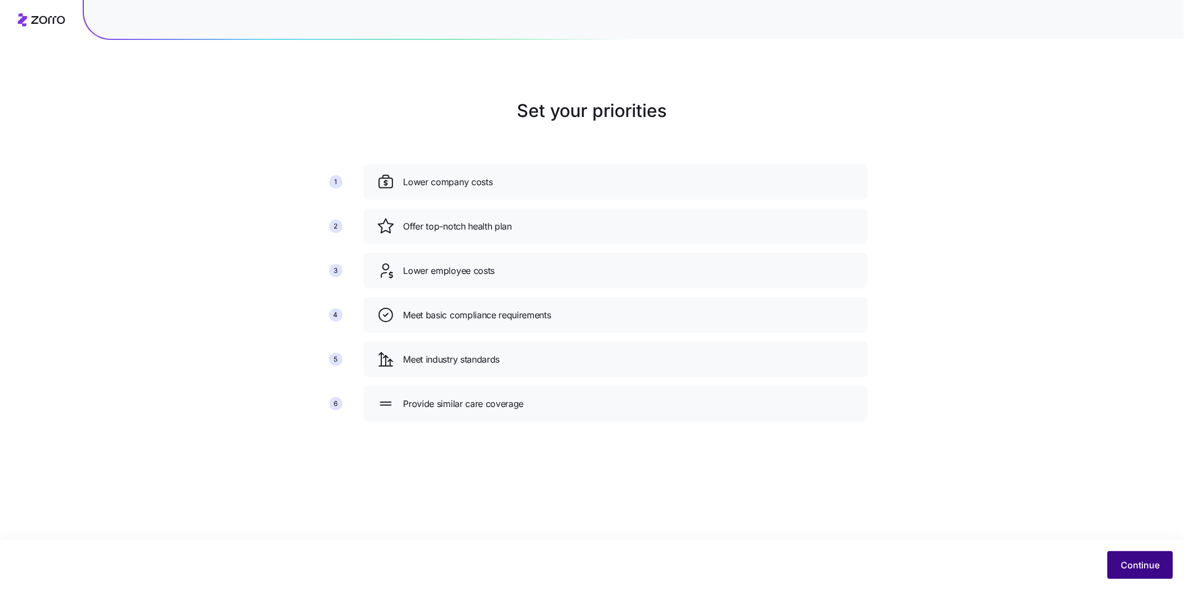
click at [1139, 553] on button "Continue" at bounding box center [1139, 566] width 65 height 28
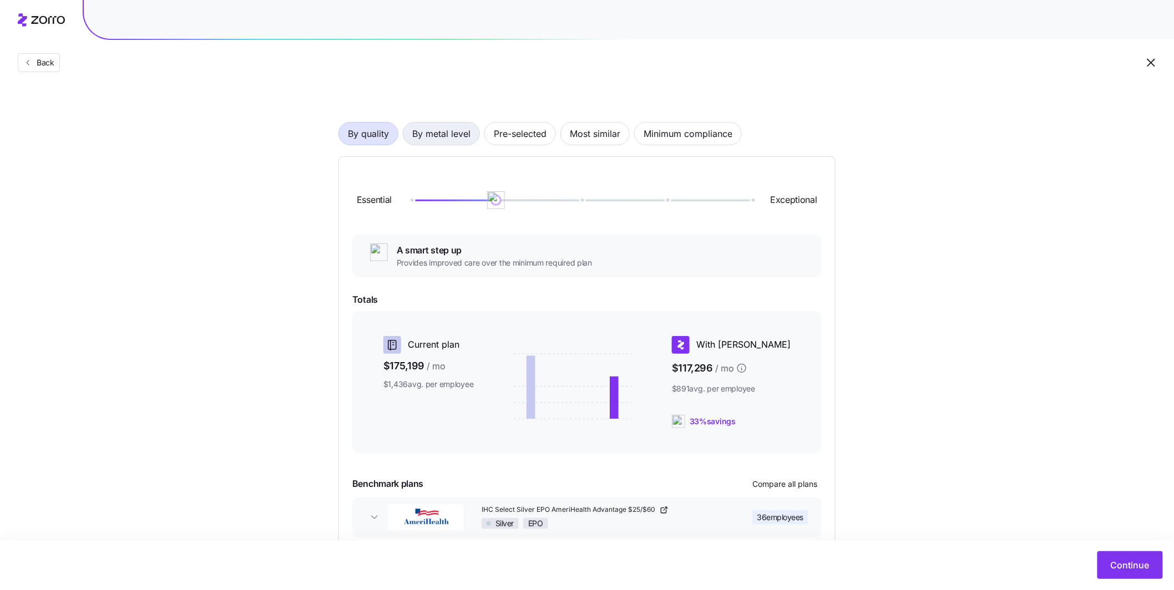
click at [437, 133] on span "By metal level" at bounding box center [441, 134] width 58 height 22
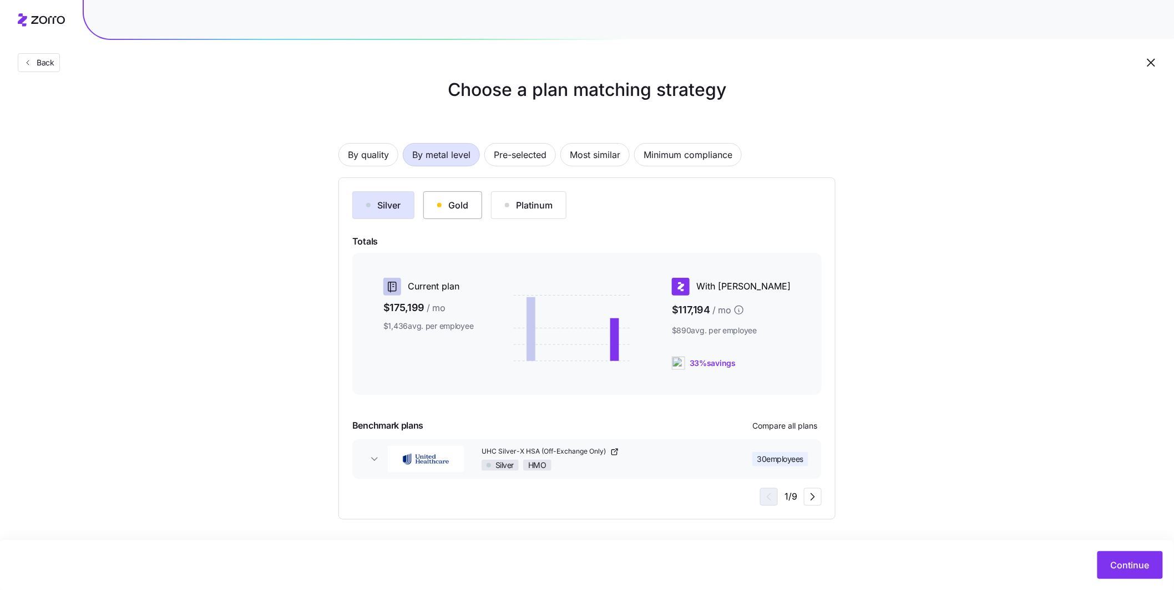
click at [456, 200] on div "Gold" at bounding box center [452, 205] width 31 height 13
click at [1140, 563] on span "Continue" at bounding box center [1130, 565] width 39 height 13
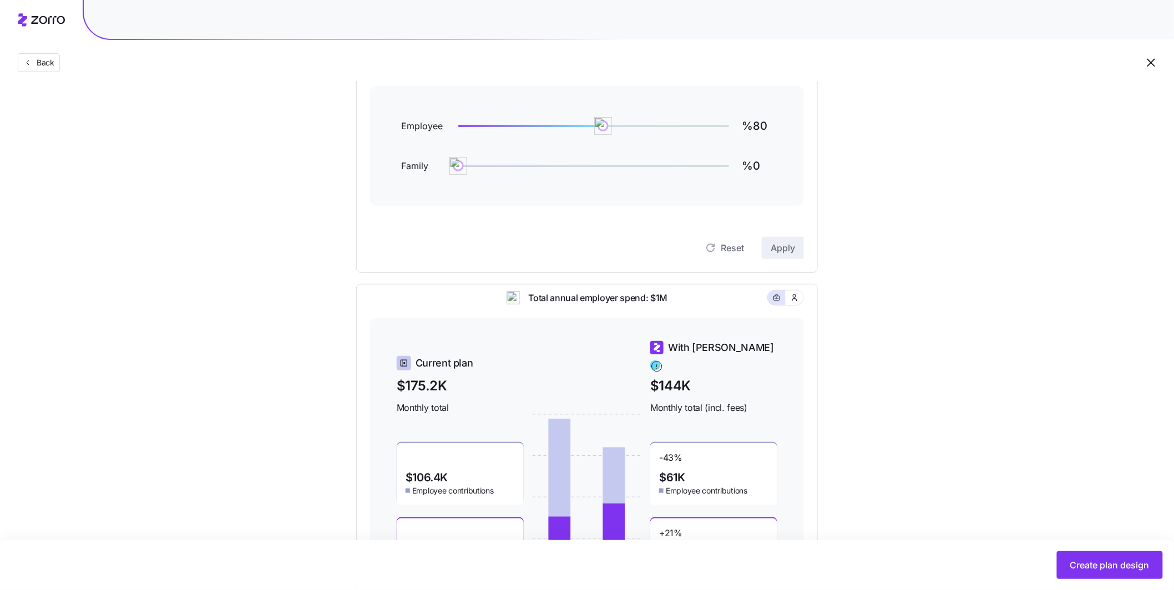
scroll to position [119, 0]
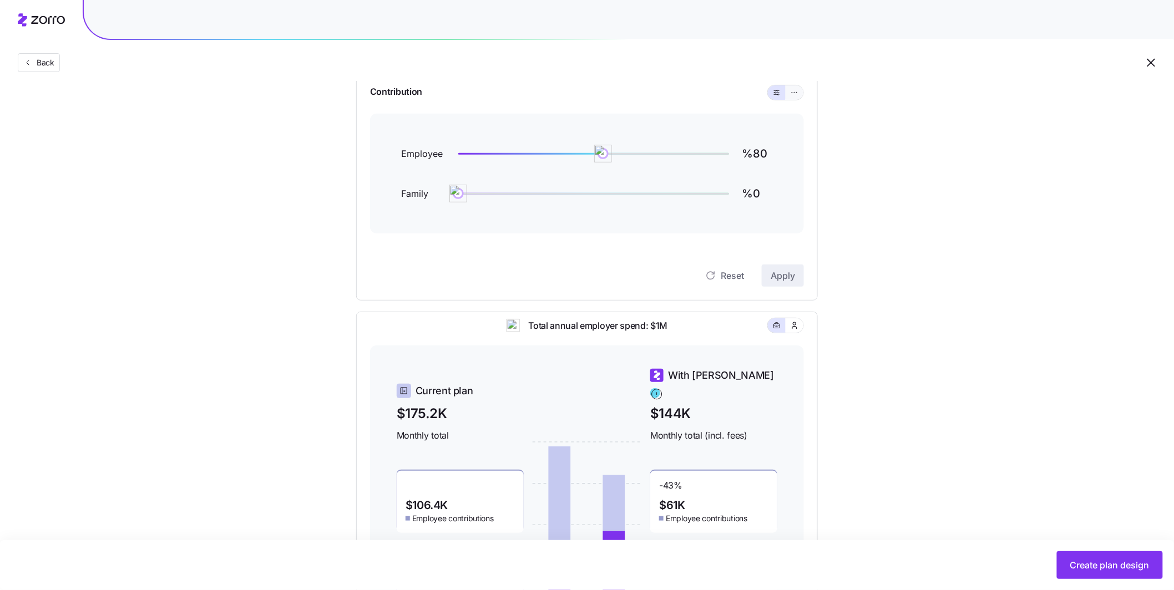
click at [795, 95] on icon "button" at bounding box center [795, 92] width 8 height 13
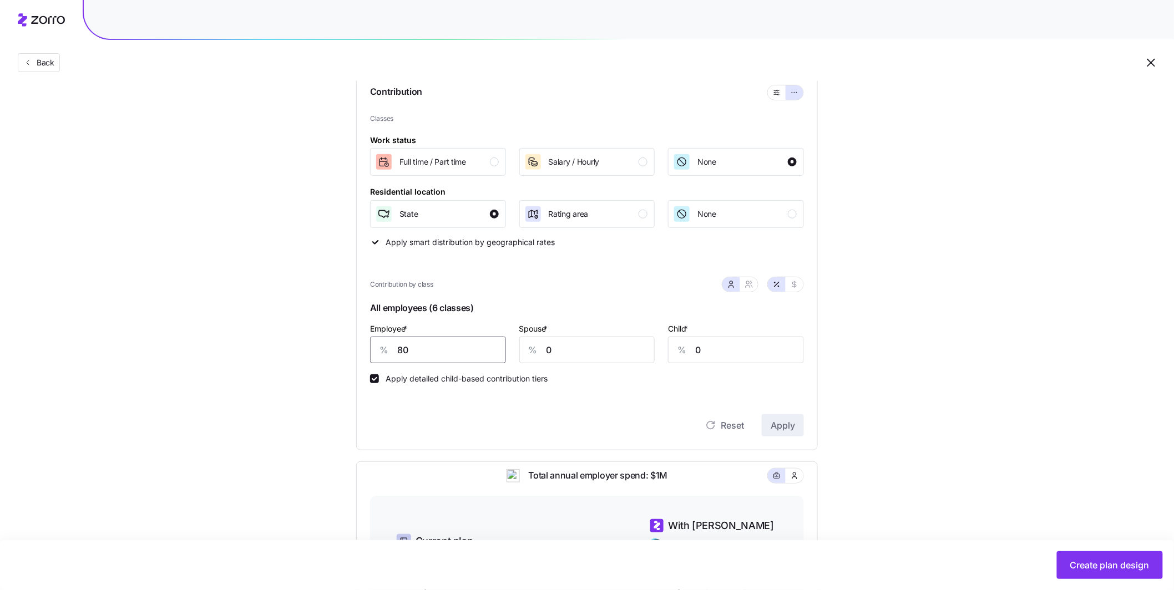
drag, startPoint x: 486, startPoint y: 350, endPoint x: 341, endPoint y: 351, distance: 144.8
click at [341, 351] on div "Industry Current Compliant Generous Contribution Classes Work status Full time …" at bounding box center [586, 399] width 497 height 778
type input "65"
drag, startPoint x: 543, startPoint y: 342, endPoint x: 537, endPoint y: 342, distance: 6.1
click at [537, 342] on div "% 0" at bounding box center [587, 350] width 136 height 27
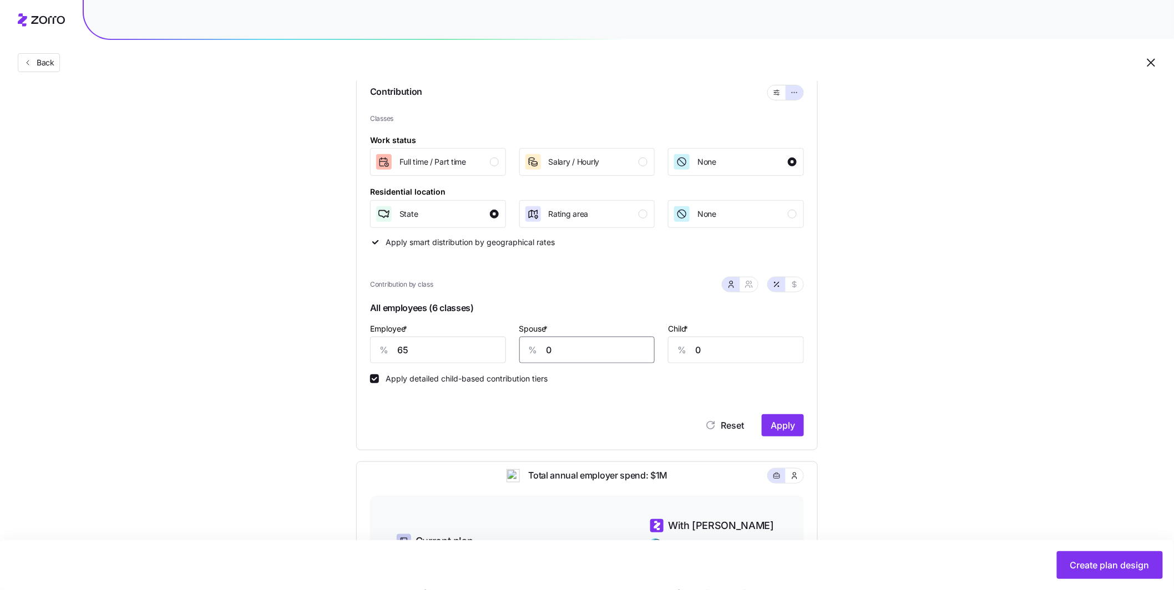
drag, startPoint x: 595, startPoint y: 358, endPoint x: 518, endPoint y: 357, distance: 76.6
click at [518, 357] on div "Spouse * % 0" at bounding box center [587, 342] width 149 height 55
type input "20"
click at [764, 424] on button "Apply" at bounding box center [783, 425] width 42 height 22
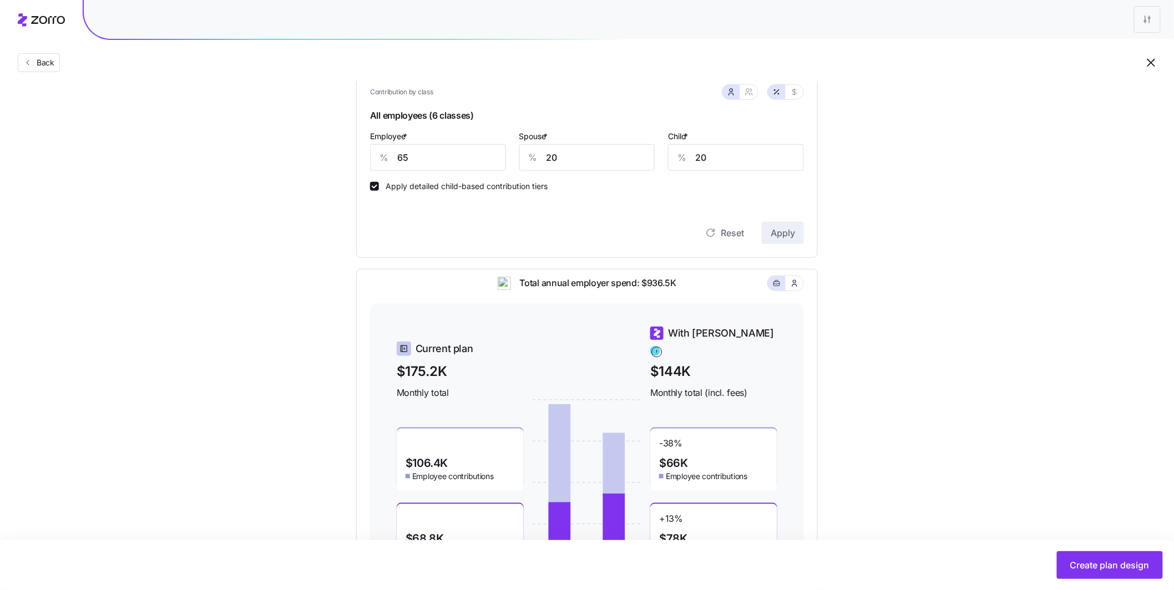
scroll to position [297, 0]
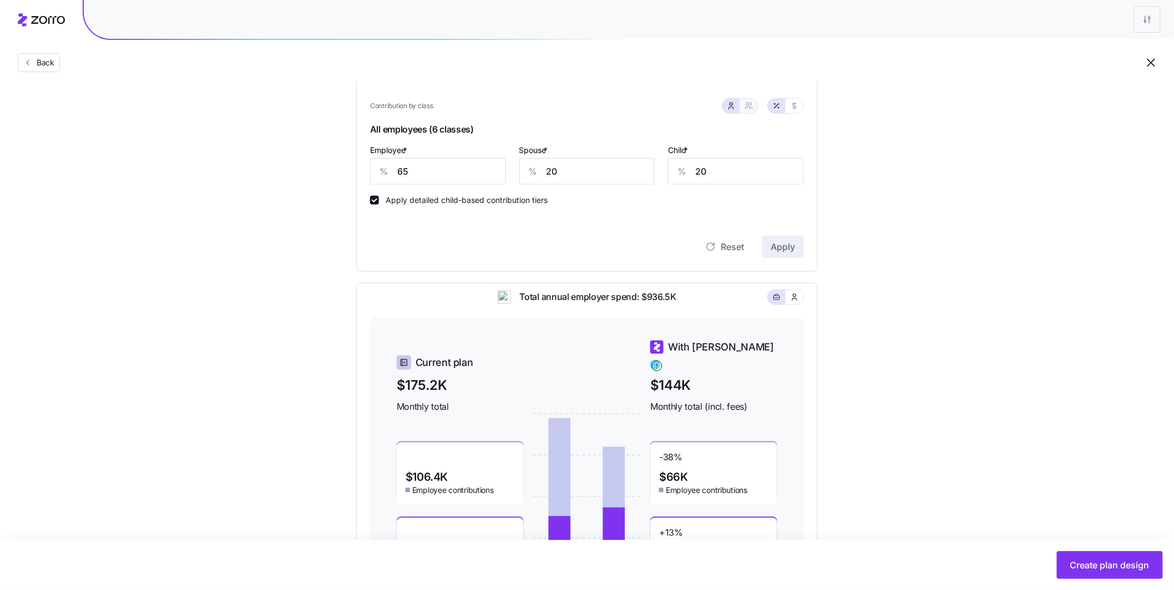
click at [750, 107] on icon "button" at bounding box center [749, 106] width 9 height 9
type input "43"
type input "47"
click at [731, 107] on icon "button" at bounding box center [731, 106] width 9 height 9
type input "20"
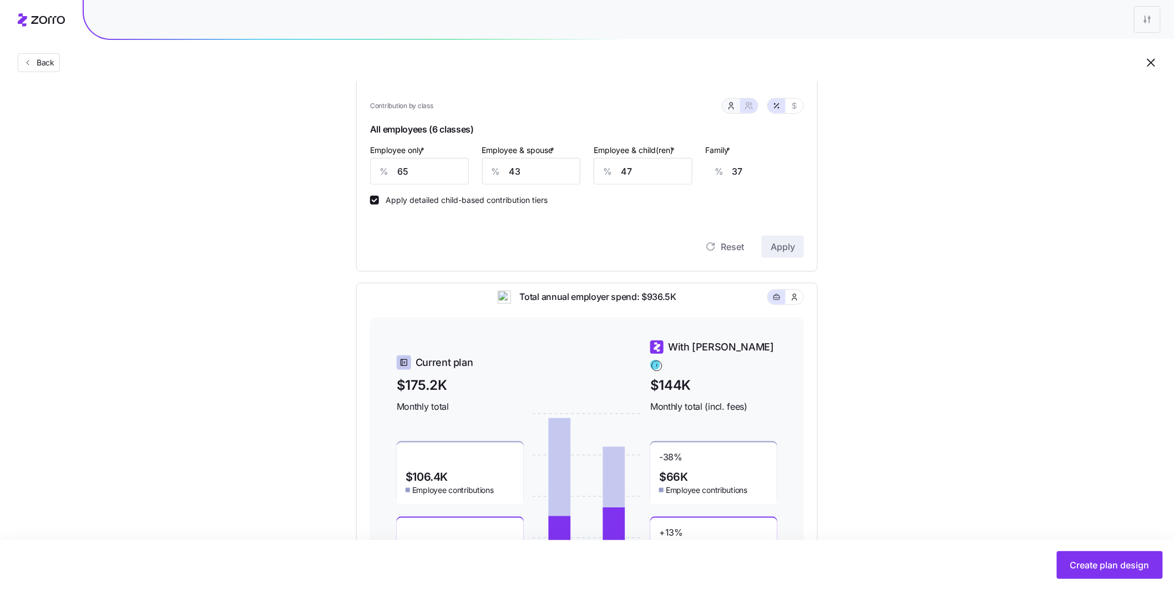
type input "20"
drag, startPoint x: 447, startPoint y: 176, endPoint x: 338, endPoint y: 171, distance: 108.8
click at [338, 171] on div "Industry Current Compliant Generous Contribution Classes Work status Full time …" at bounding box center [586, 220] width 497 height 778
type input "70"
click at [790, 242] on span "Apply" at bounding box center [783, 246] width 24 height 13
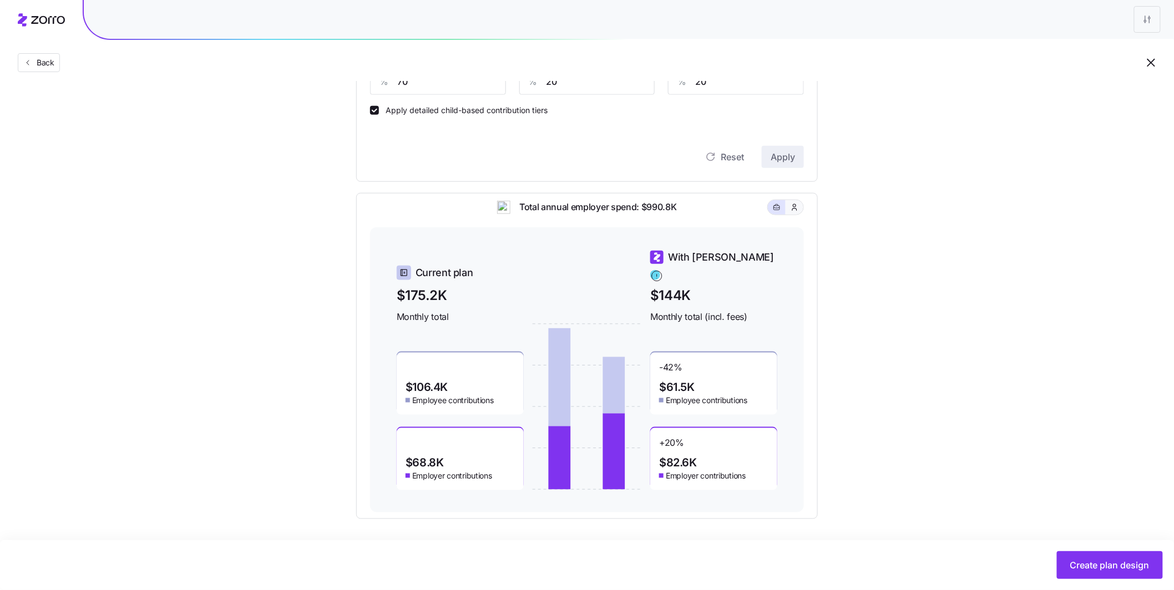
scroll to position [0, 0]
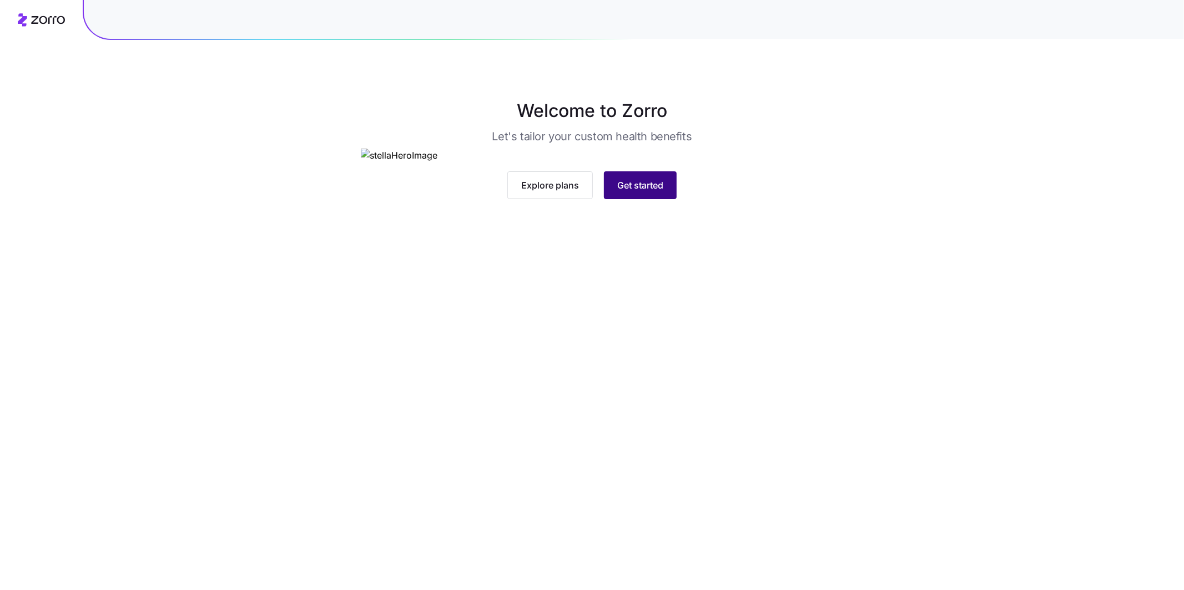
click at [649, 199] on button "Get started" at bounding box center [640, 185] width 73 height 28
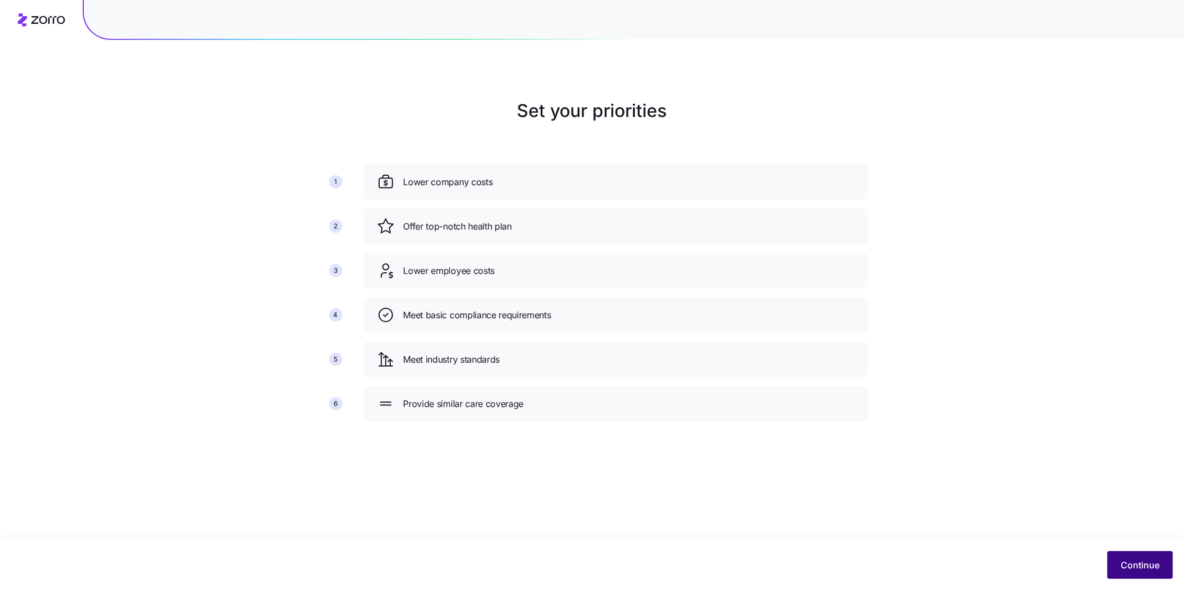
click at [1150, 565] on span "Continue" at bounding box center [1139, 565] width 39 height 13
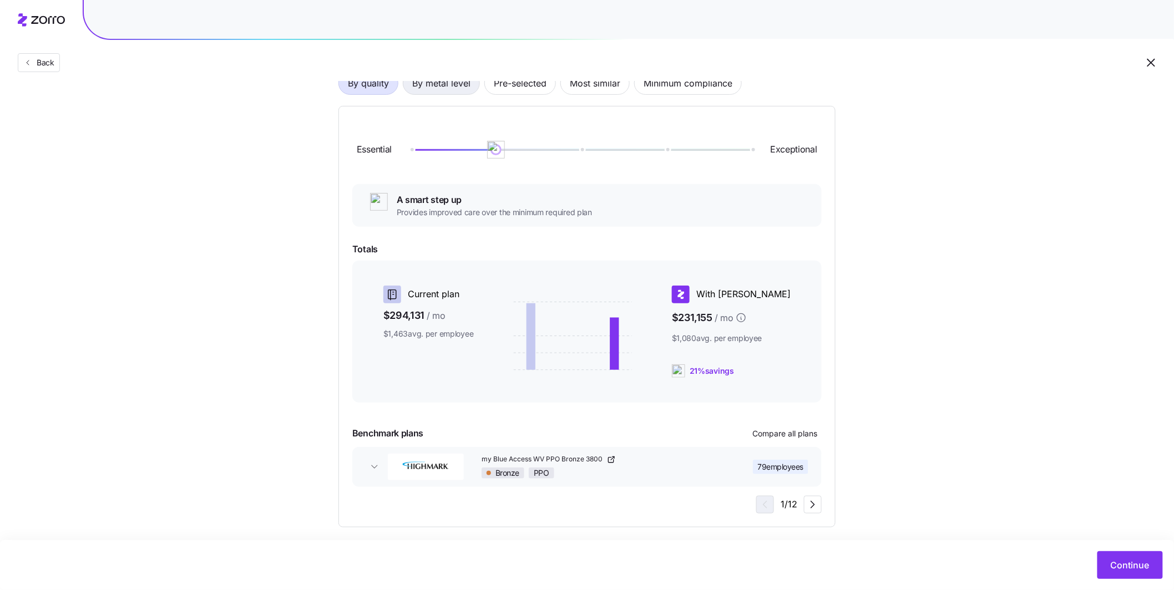
click at [455, 88] on span "By metal level" at bounding box center [441, 83] width 58 height 22
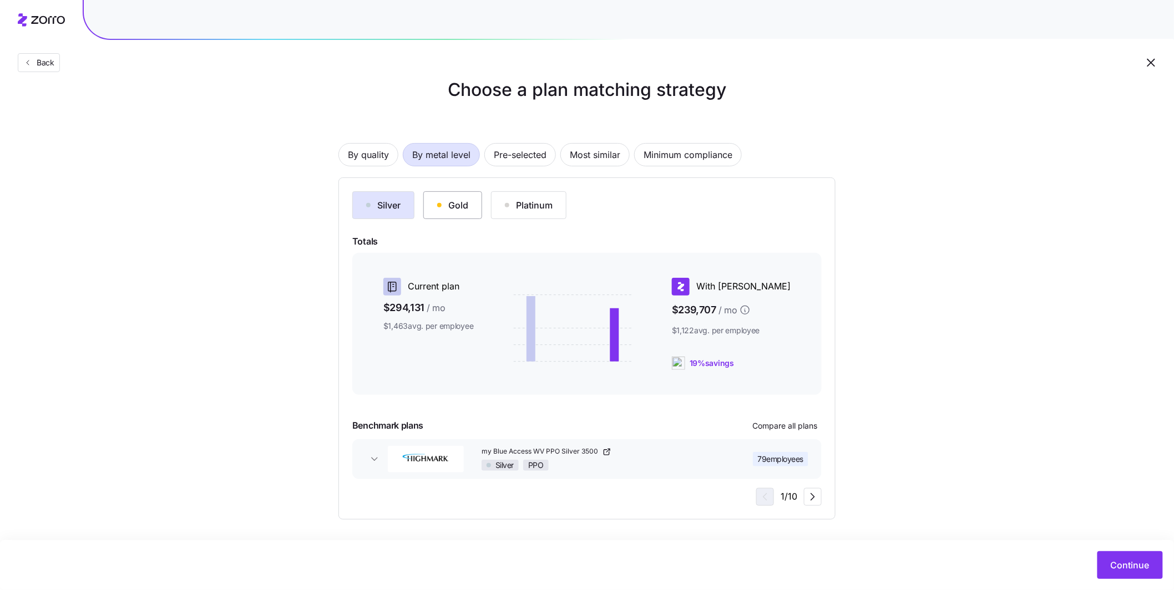
click at [471, 203] on button "Gold" at bounding box center [452, 205] width 59 height 28
click at [1118, 559] on span "Continue" at bounding box center [1130, 565] width 39 height 13
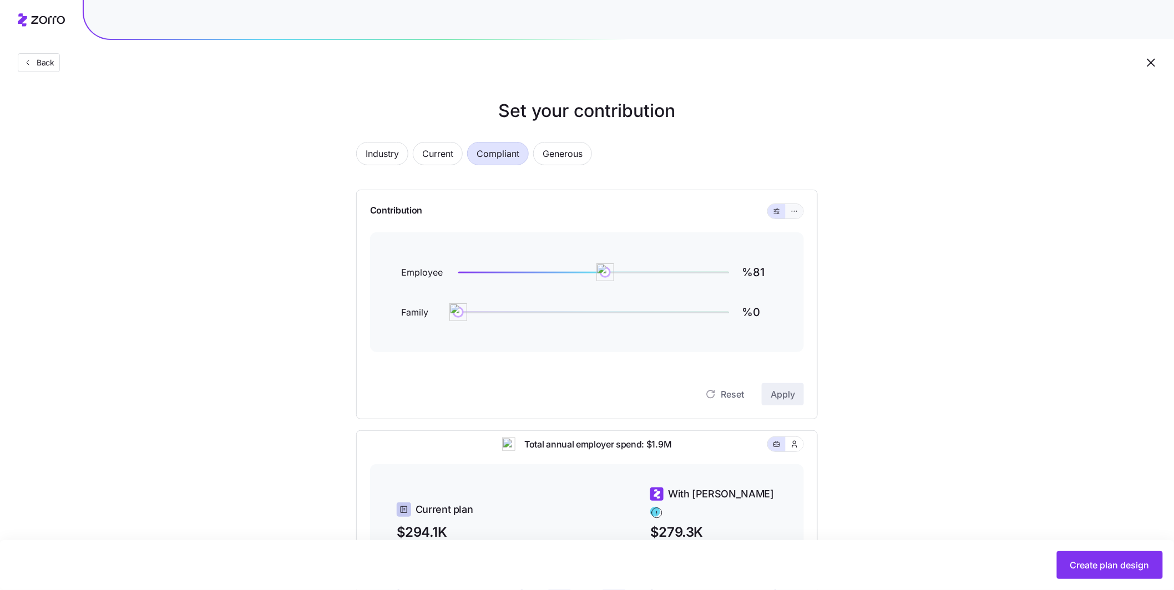
click at [791, 215] on span "button" at bounding box center [794, 211] width 9 height 9
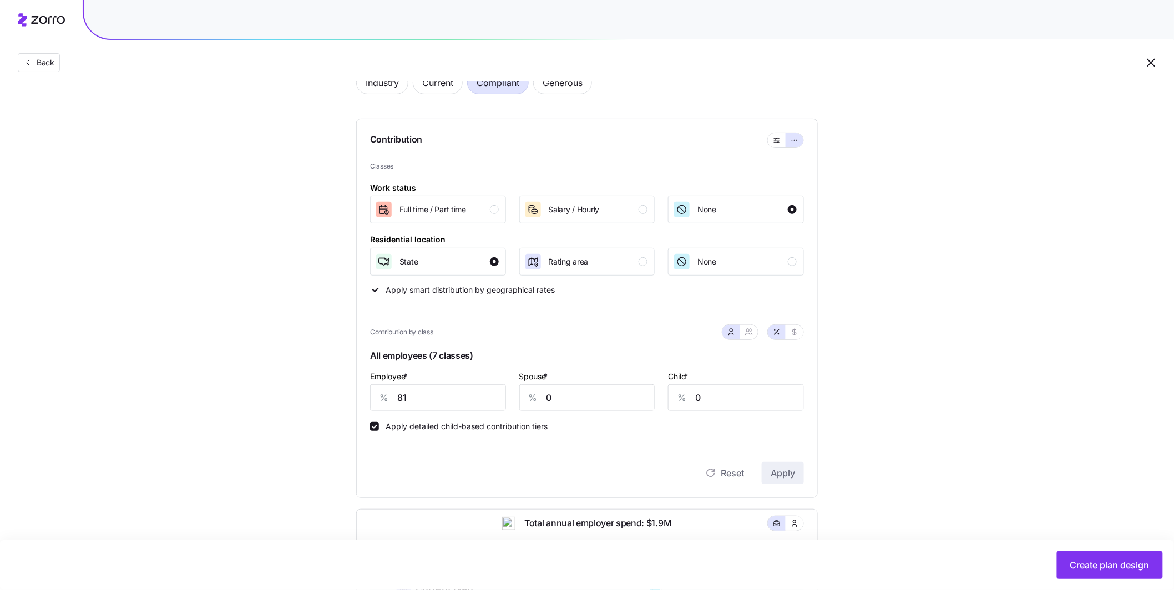
scroll to position [78, 0]
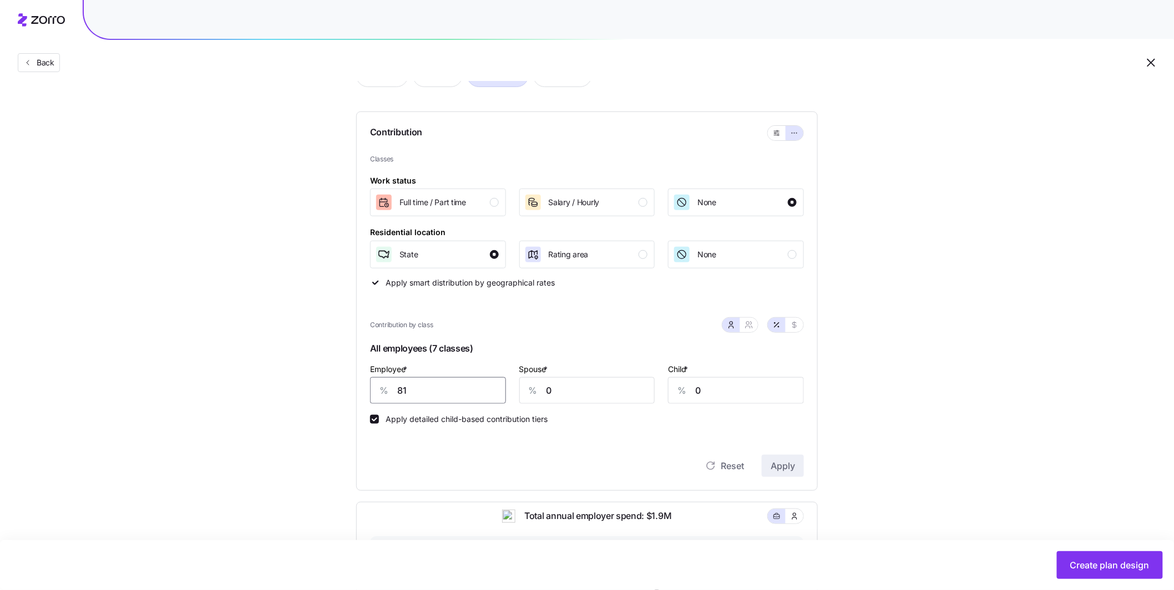
drag, startPoint x: 441, startPoint y: 395, endPoint x: 362, endPoint y: 393, distance: 78.8
click at [369, 393] on div "Contribution Classes Work status Full time / Part time Salary / Hourly None Res…" at bounding box center [587, 302] width 462 height 380
type input "70"
type input "20"
click at [725, 388] on input "0" at bounding box center [736, 390] width 136 height 27
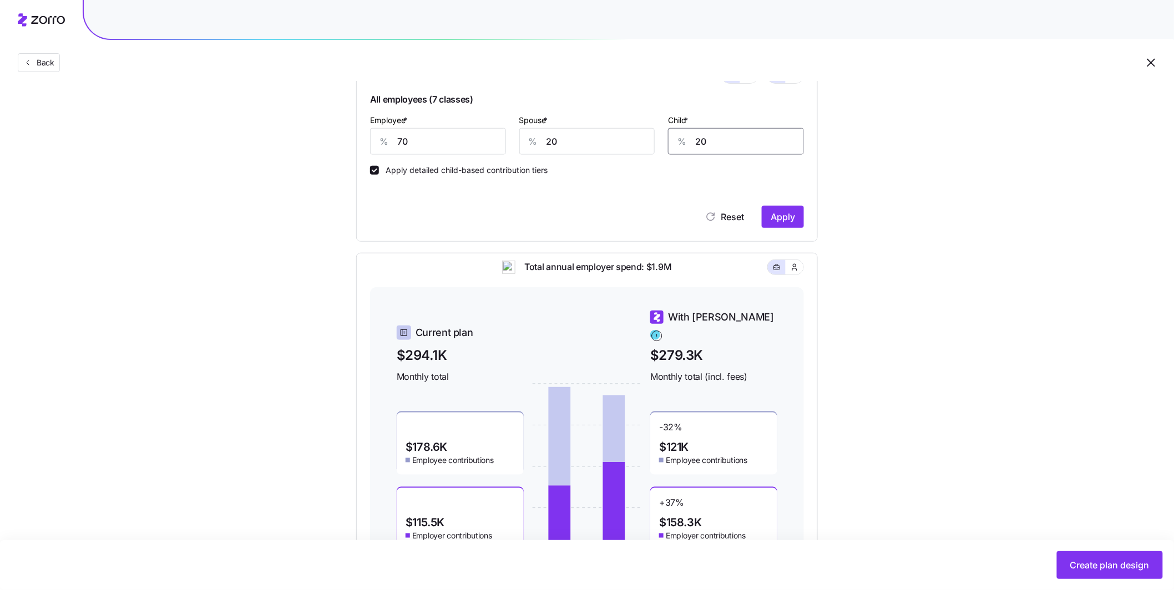
scroll to position [337, 0]
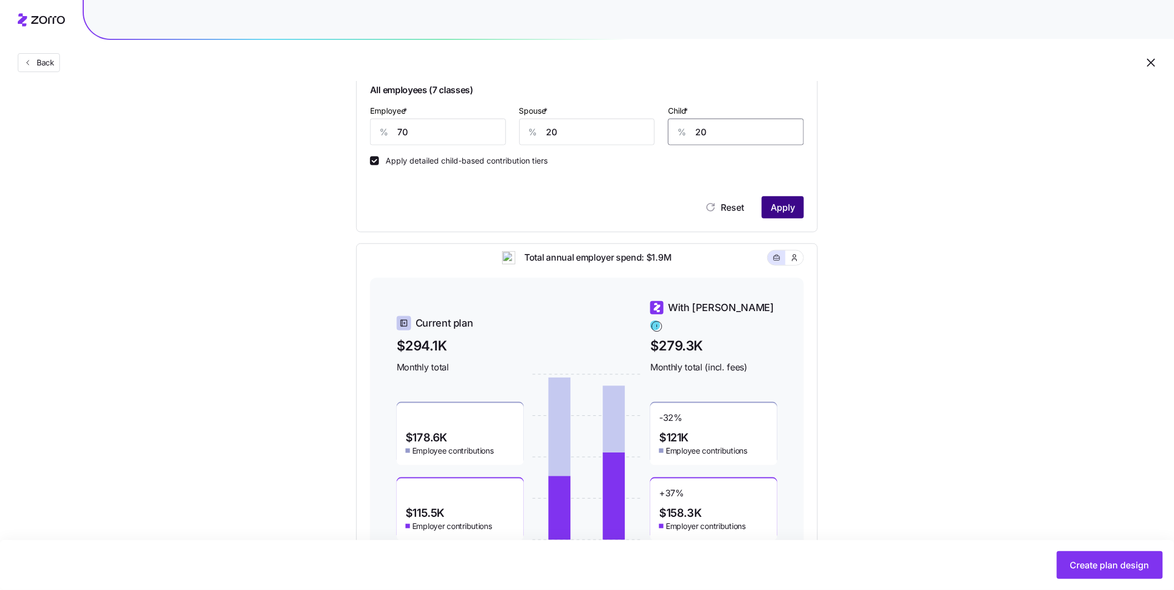
type input "20"
click at [779, 213] on span "Apply" at bounding box center [783, 207] width 24 height 13
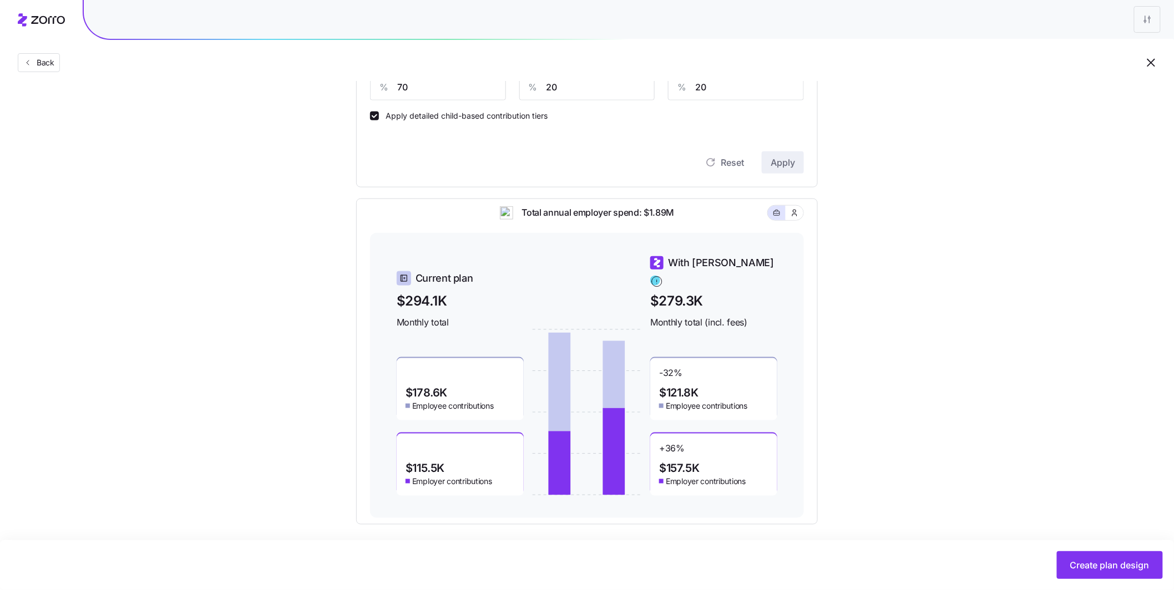
scroll to position [387, 0]
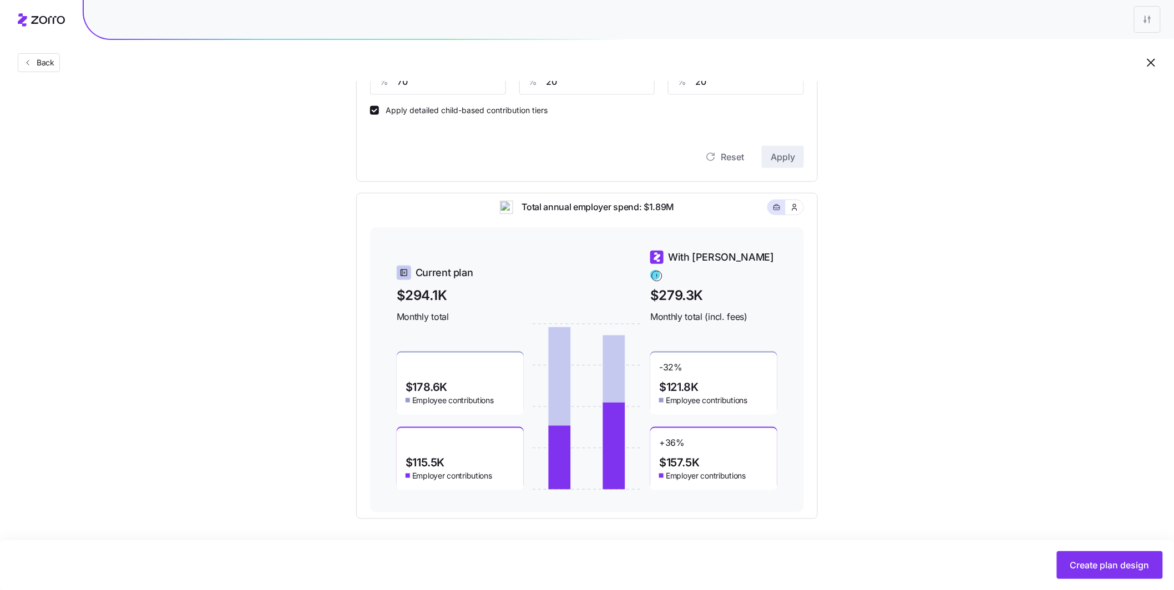
click at [1102, 544] on div "Create plan design" at bounding box center [587, 565] width 1174 height 50
click at [1110, 566] on span "Create plan design" at bounding box center [1109, 565] width 79 height 13
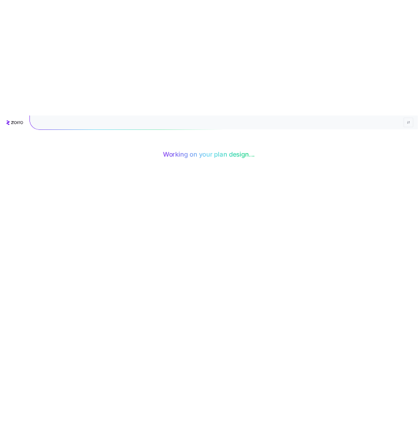
scroll to position [0, 0]
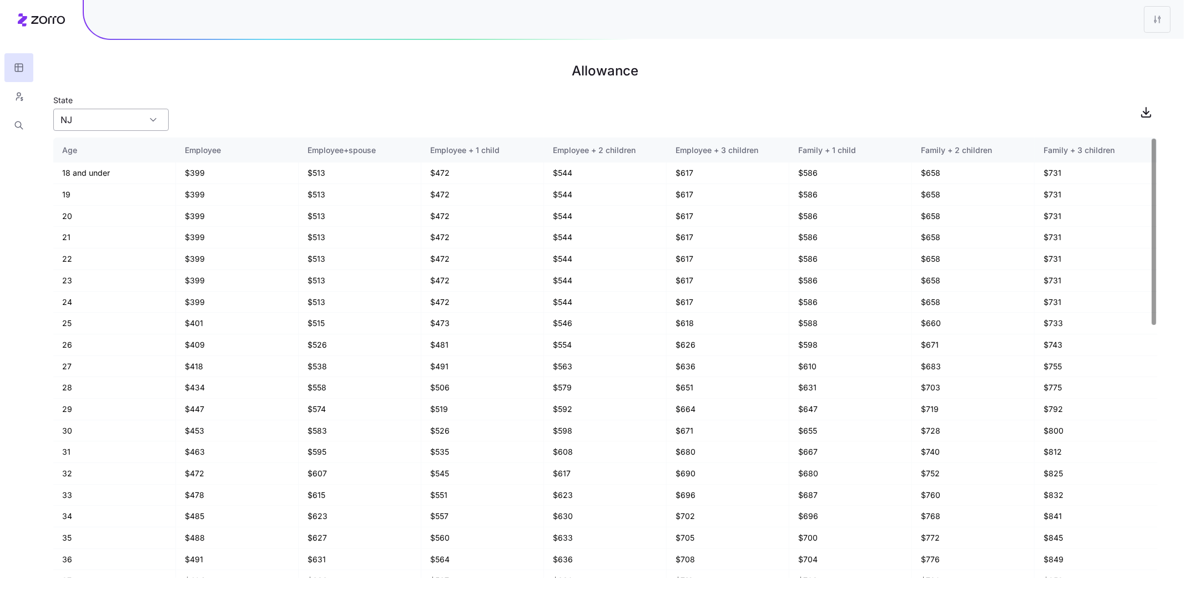
click at [121, 117] on input "NJ" at bounding box center [110, 120] width 115 height 22
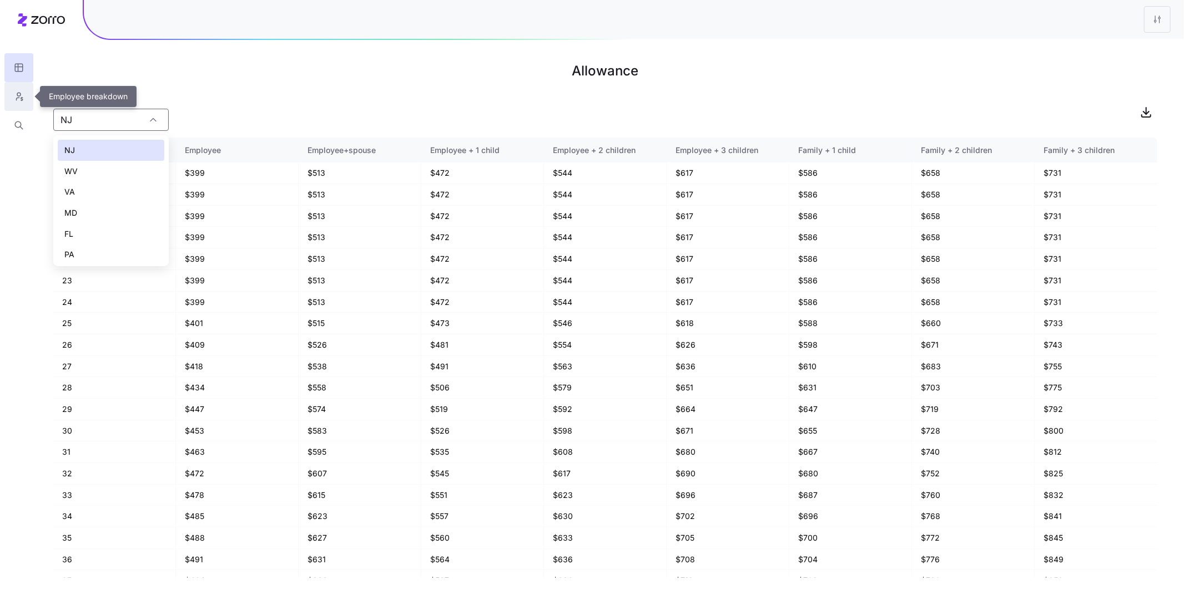
click at [27, 99] on button "button" at bounding box center [18, 96] width 29 height 29
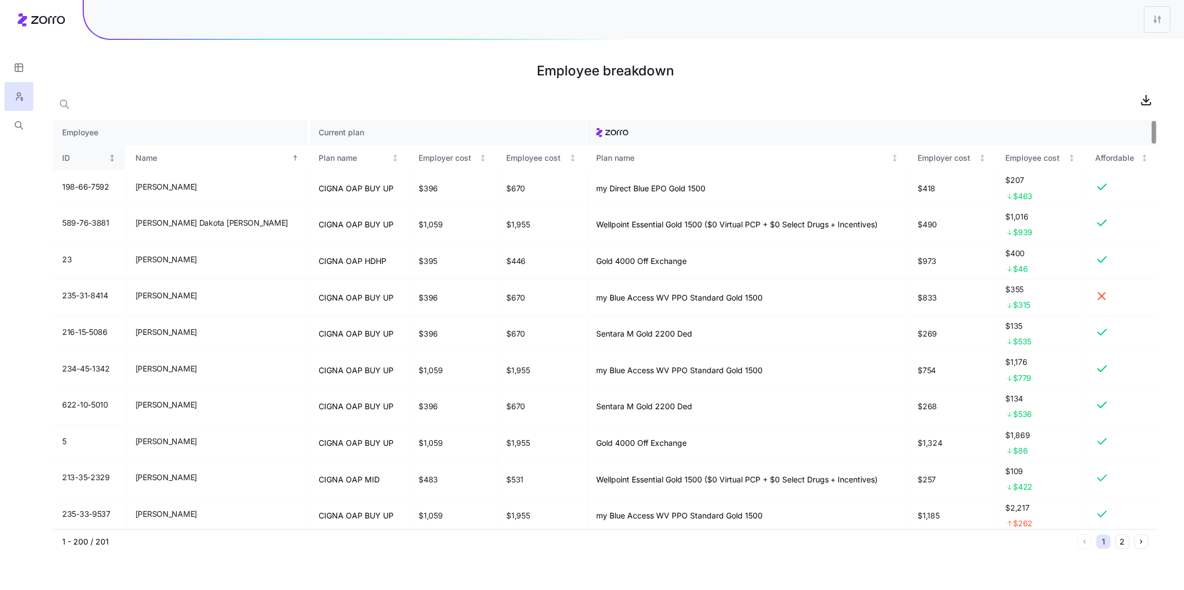
click at [112, 155] on icon "Not sorted" at bounding box center [112, 158] width 0 height 6
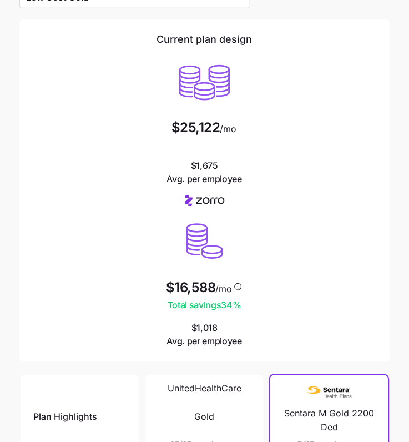
scroll to position [58, 0]
